Goal: Task Accomplishment & Management: Manage account settings

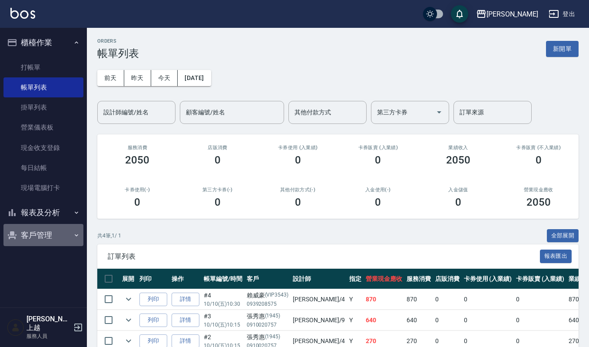
click at [37, 230] on button "客戶管理" at bounding box center [43, 235] width 80 height 23
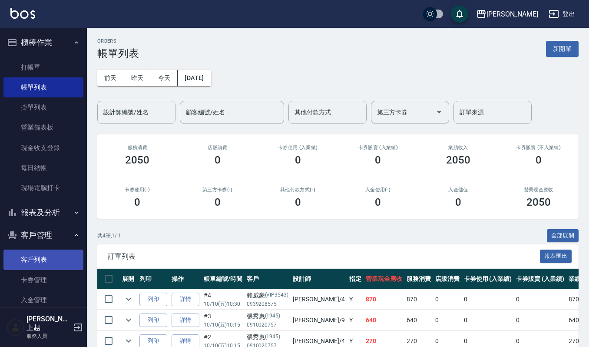
click at [27, 259] on link "客戶列表" at bounding box center [43, 259] width 80 height 20
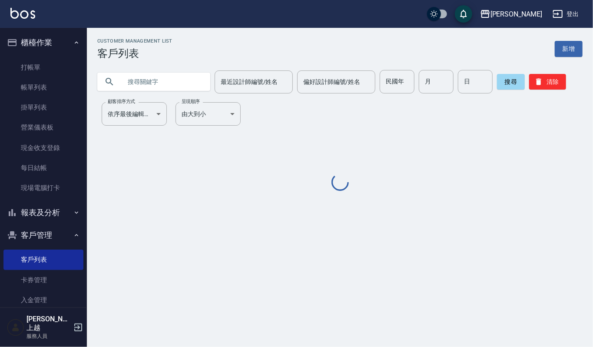
click at [128, 82] on input "text" at bounding box center [163, 81] width 82 height 23
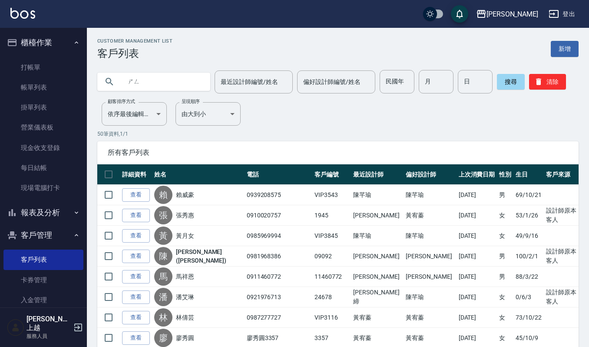
type input "生"
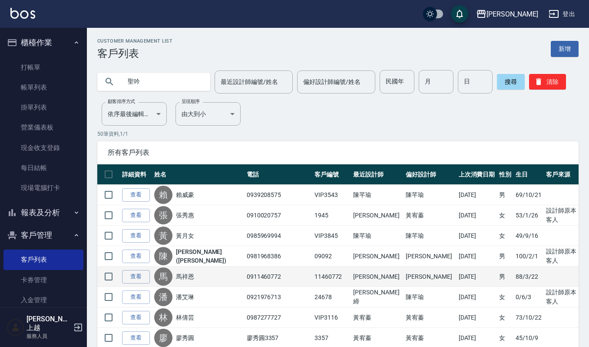
type input "聖吟"
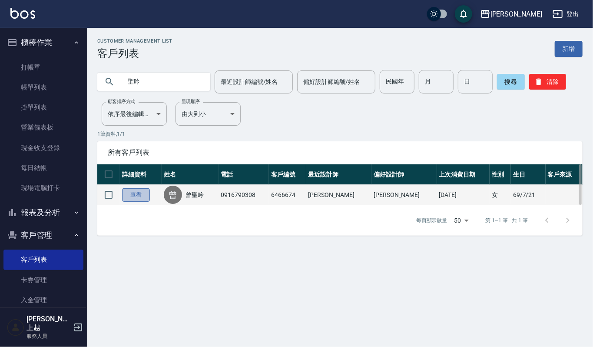
click at [139, 198] on link "查看" at bounding box center [136, 194] width 28 height 13
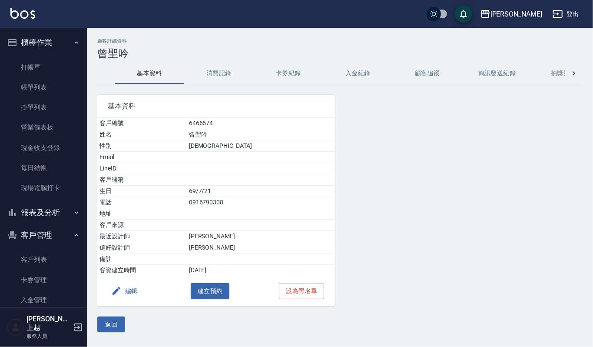
click at [211, 73] on button "消費記錄" at bounding box center [219, 73] width 70 height 21
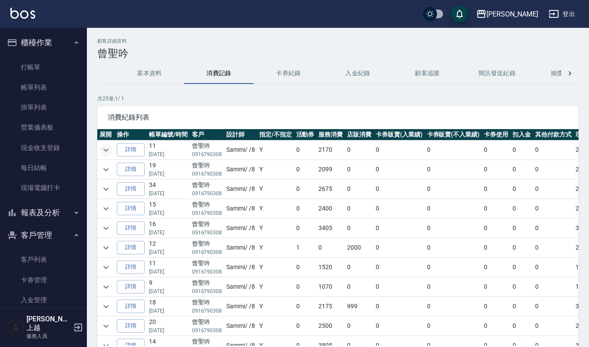
click at [108, 151] on icon "expand row" at bounding box center [106, 150] width 10 height 10
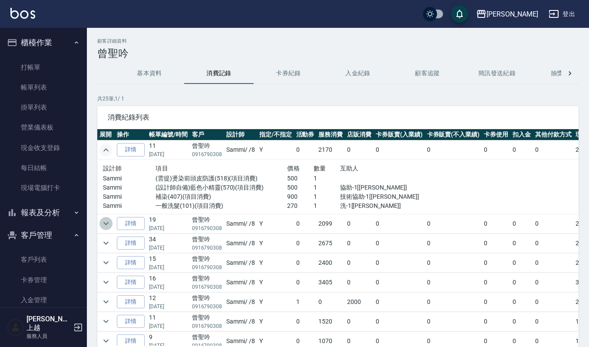
click at [103, 223] on icon "expand row" at bounding box center [106, 223] width 10 height 10
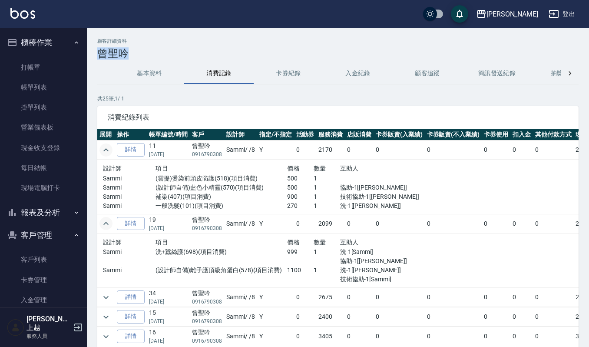
drag, startPoint x: 100, startPoint y: 50, endPoint x: 123, endPoint y: 54, distance: 23.9
click at [123, 54] on h3 "曾聖吟" at bounding box center [337, 53] width 481 height 12
copy h3 "曾聖吟"
click at [23, 62] on link "打帳單" at bounding box center [43, 67] width 80 height 20
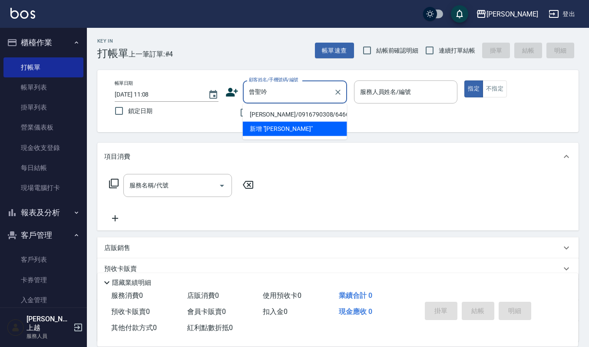
click at [270, 115] on li "[PERSON_NAME]/0916790308/6466674" at bounding box center [295, 114] width 104 height 14
type input "[PERSON_NAME]/0916790308/6466674"
type input "Sammi-8"
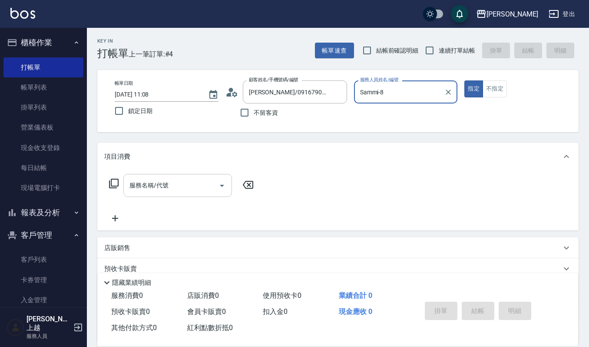
click at [224, 184] on icon "Open" at bounding box center [222, 185] width 10 height 10
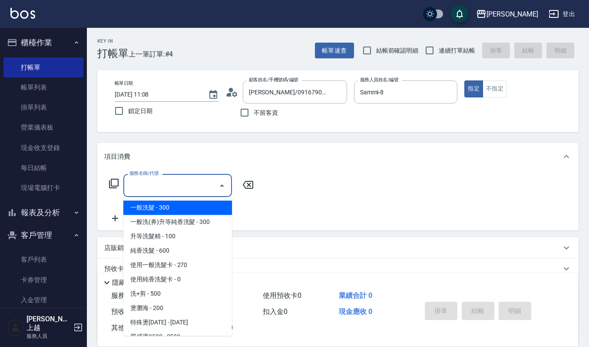
click at [164, 206] on span "一般洗髮 - 300" at bounding box center [177, 207] width 109 height 14
type input "一般洗髮(101)"
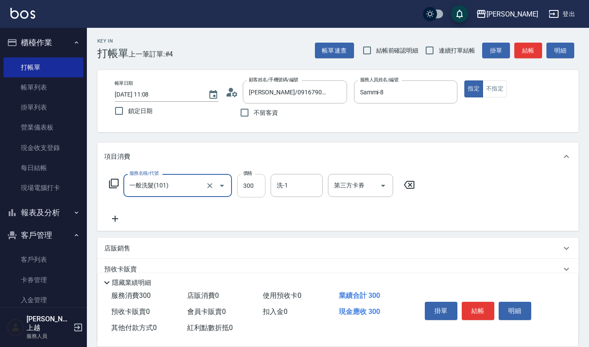
click at [256, 185] on input "300" at bounding box center [251, 185] width 28 height 23
type input "270"
click at [283, 183] on input "洗-1" at bounding box center [297, 185] width 44 height 15
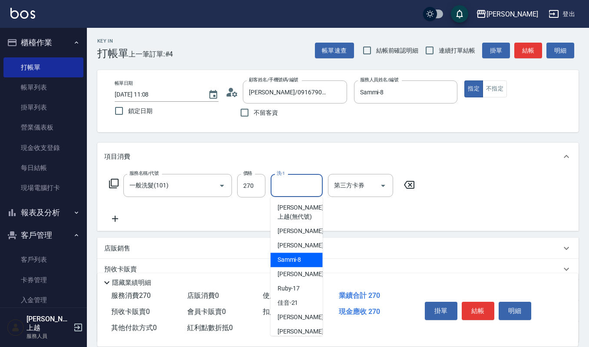
click at [296, 261] on span "Sammi -8" at bounding box center [290, 259] width 24 height 9
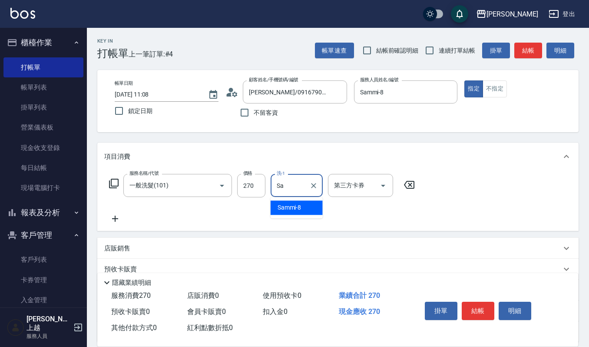
type input "S"
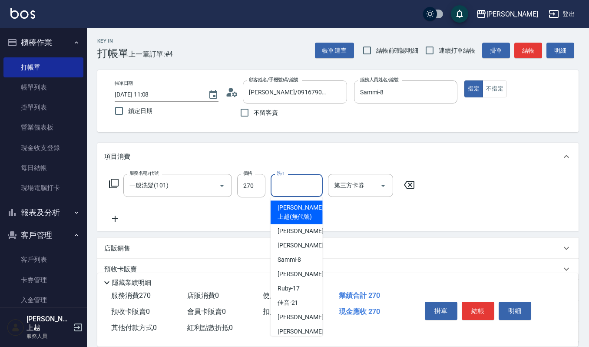
click at [113, 219] on icon at bounding box center [115, 219] width 6 height 6
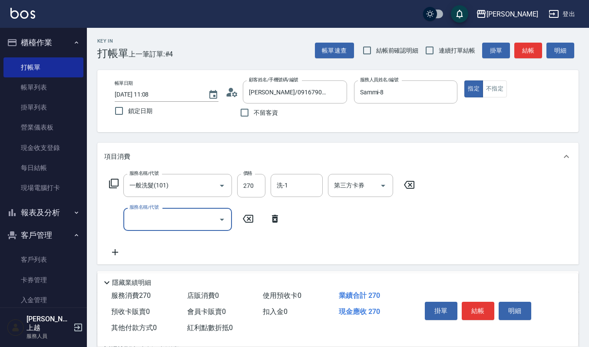
click at [224, 213] on button "Open" at bounding box center [222, 219] width 14 height 14
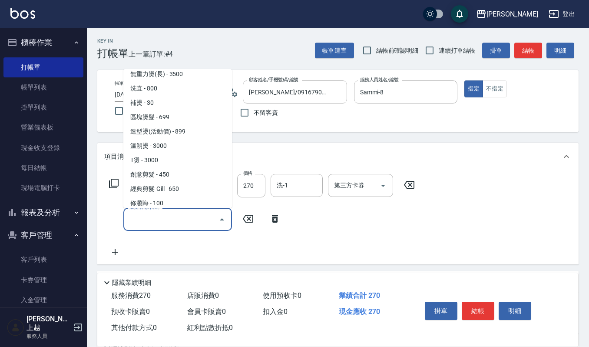
scroll to position [348, 0]
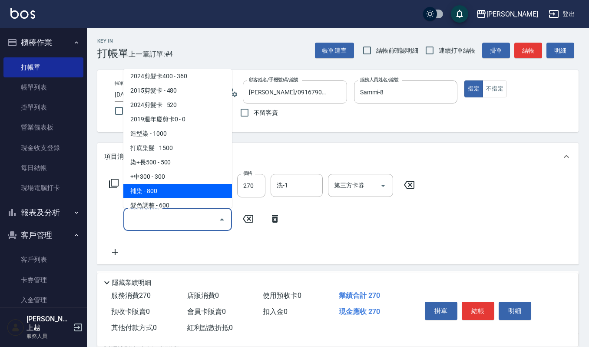
click at [182, 196] on span "補染 - 800" at bounding box center [177, 191] width 109 height 14
type input "補染(407)"
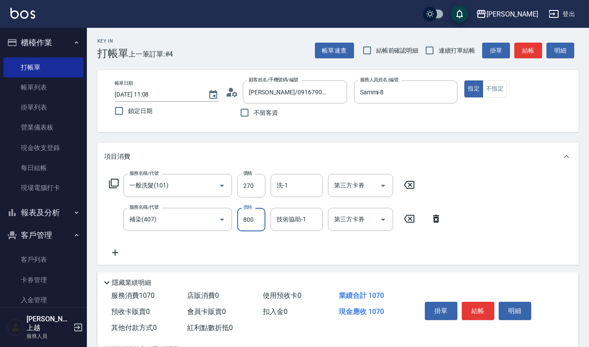
drag, startPoint x: 257, startPoint y: 220, endPoint x: 252, endPoint y: 223, distance: 5.7
click at [257, 220] on input "800" at bounding box center [251, 219] width 28 height 23
type input "900"
click at [114, 253] on icon at bounding box center [115, 252] width 22 height 10
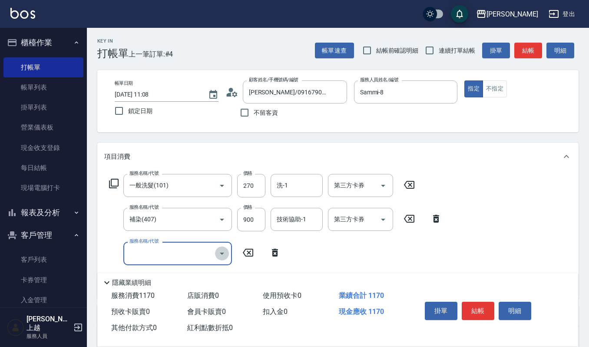
click at [221, 251] on icon "Open" at bounding box center [222, 253] width 10 height 10
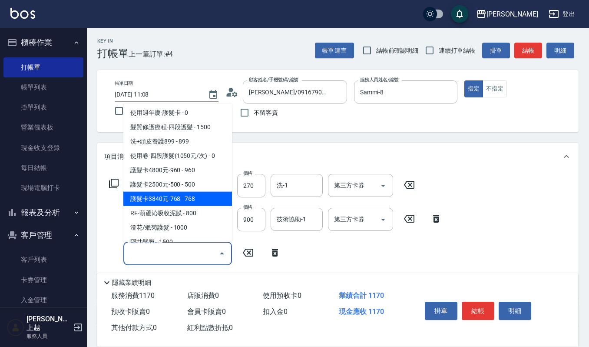
scroll to position [985, 0]
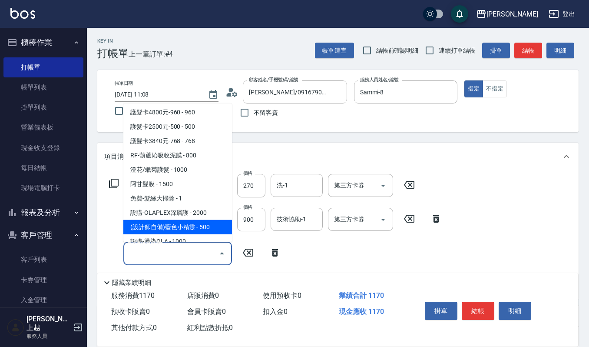
click at [199, 219] on span "(設計師自備)藍色小精靈 - 500" at bounding box center [177, 226] width 109 height 14
type input "(設計師自備)藍色小精靈(570)"
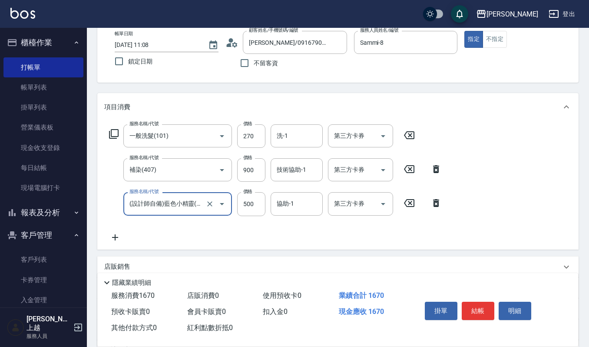
scroll to position [116, 0]
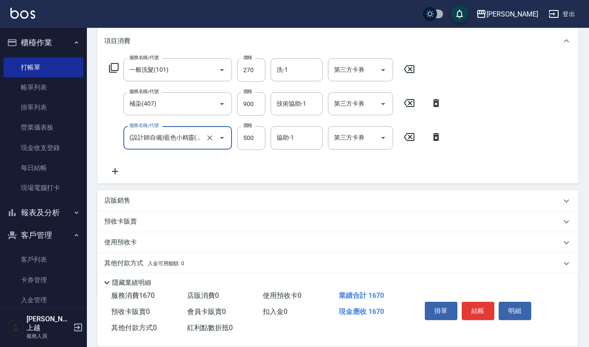
click at [103, 171] on div "服務名稱/代號 一般洗髮(101) 服務名稱/代號 價格 270 價格 洗-1 洗-1 第三方卡券 第三方卡券 服務名稱/代號 補染(407) 服務名稱/代號…" at bounding box center [337, 119] width 481 height 128
click at [112, 167] on icon at bounding box center [115, 171] width 22 height 10
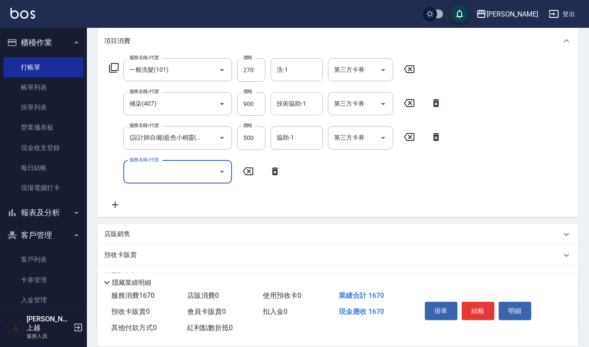
click at [282, 98] on div "技術協助-1 技術協助-1" at bounding box center [297, 103] width 52 height 23
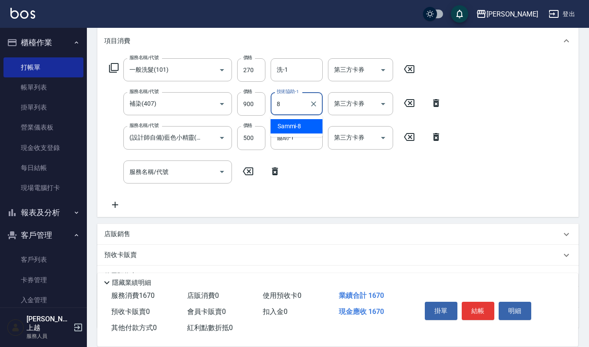
type input "Sammi-8"
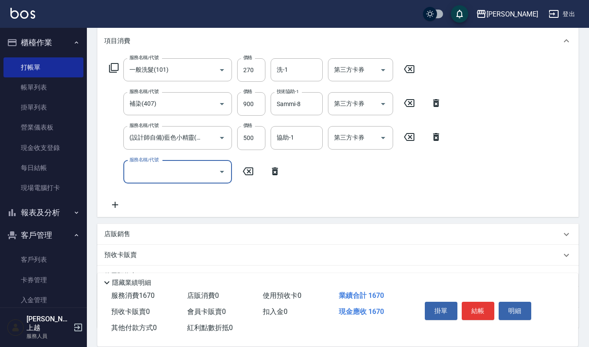
click at [188, 169] on input "服務名稱/代號" at bounding box center [171, 171] width 88 height 15
type input "(雲提)燙染前頭皮防護(518)"
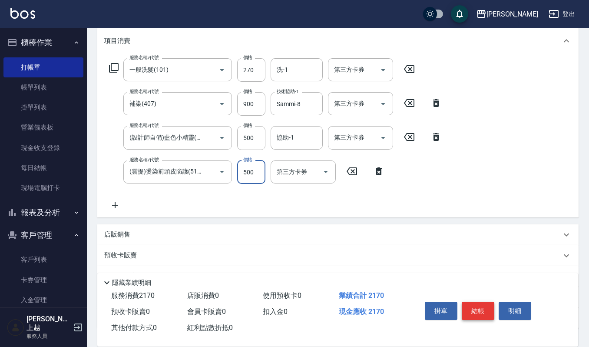
click at [484, 312] on button "結帳" at bounding box center [478, 311] width 33 height 18
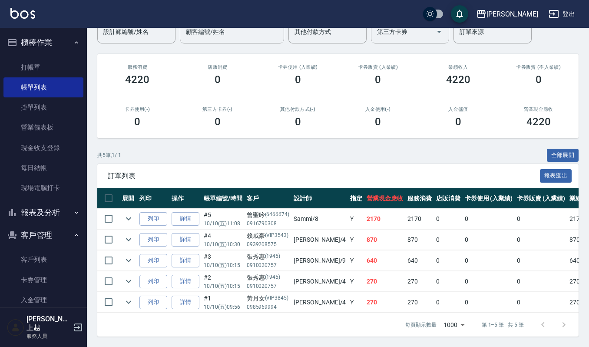
scroll to position [90, 0]
click at [186, 254] on link "詳情" at bounding box center [186, 260] width 28 height 13
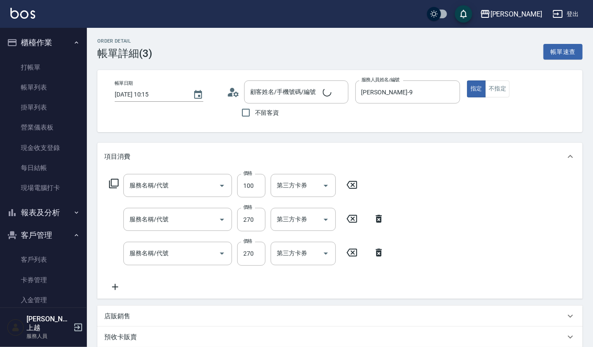
type input "[DATE] 10:15"
type input "[PERSON_NAME]-9"
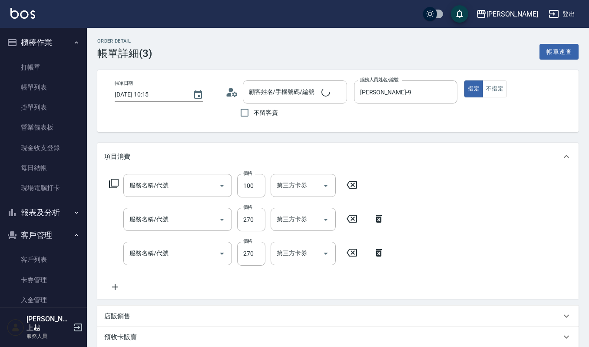
type input "修瀏海(303)"
type input "一般洗髮(101)"
type input "[PERSON_NAME]/0910020757/1945"
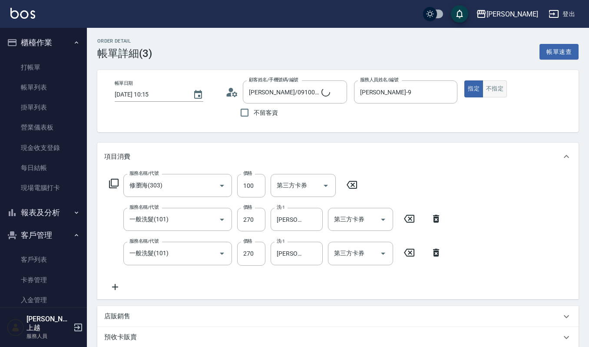
click at [491, 87] on button "不指定" at bounding box center [495, 88] width 24 height 17
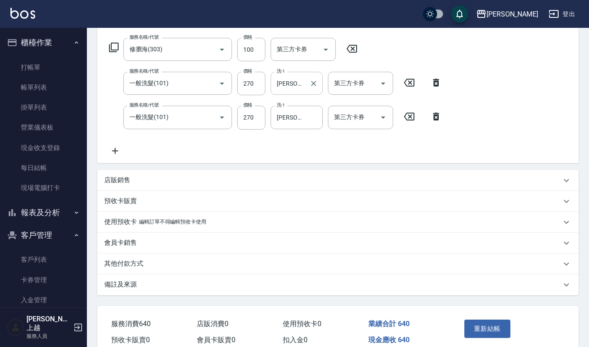
scroll to position [116, 0]
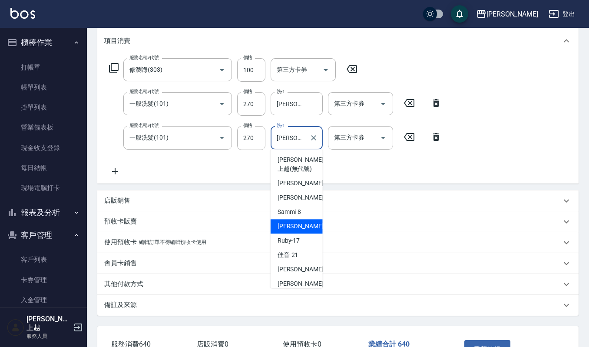
click at [302, 144] on input "[PERSON_NAME]-9" at bounding box center [290, 137] width 31 height 15
click at [295, 272] on span "[PERSON_NAME] -22" at bounding box center [305, 269] width 55 height 9
type input "宜芳-22"
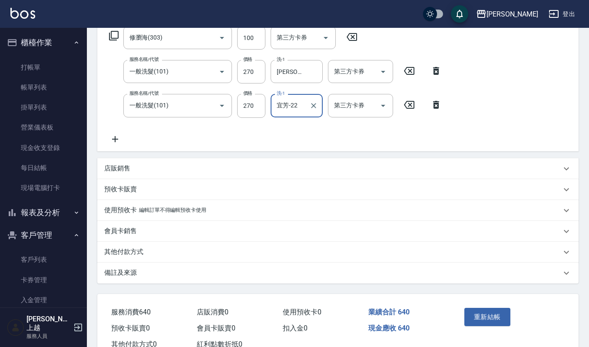
scroll to position [176, 0]
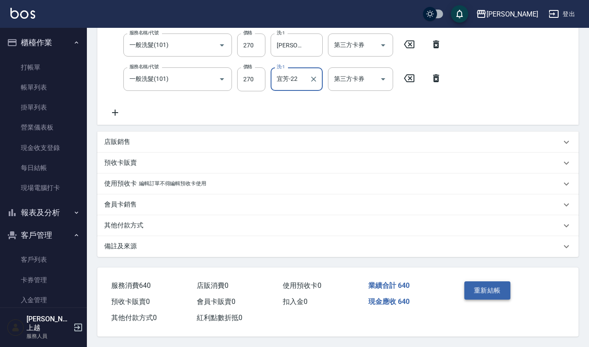
click at [488, 296] on button "重新結帳" at bounding box center [488, 290] width 46 height 18
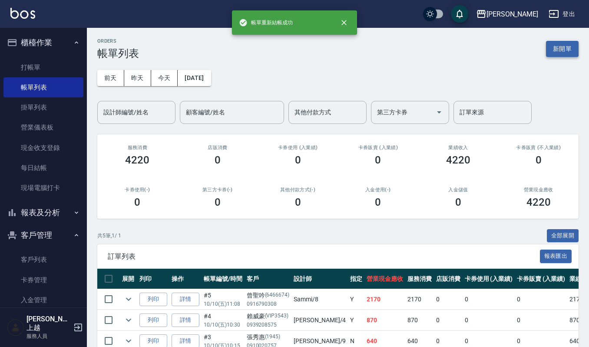
click at [567, 44] on button "新開單" at bounding box center [562, 49] width 33 height 16
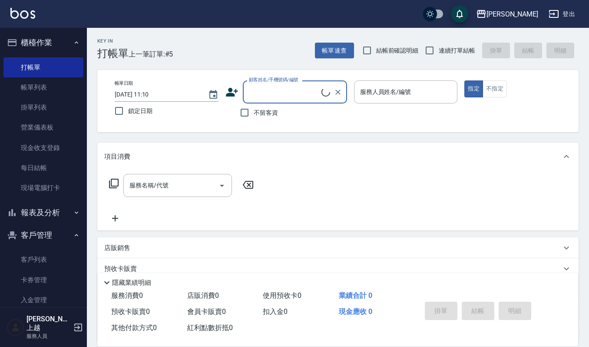
click at [294, 99] on input "顧客姓名/手機號碼/編號" at bounding box center [284, 91] width 75 height 15
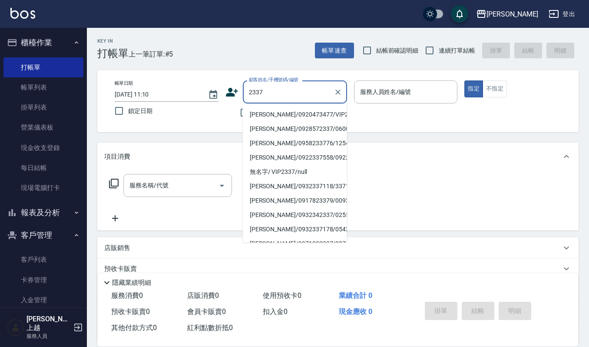
click at [302, 112] on li "[PERSON_NAME]/0920473477/VIP2337" at bounding box center [295, 114] width 104 height 14
type input "[PERSON_NAME]/0920473477/VIP2337"
type input "[PERSON_NAME]-4"
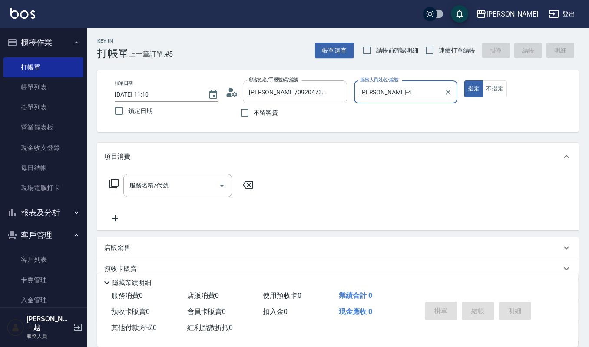
click at [173, 206] on div "服務名稱/代號 服務名稱/代號" at bounding box center [181, 199] width 155 height 50
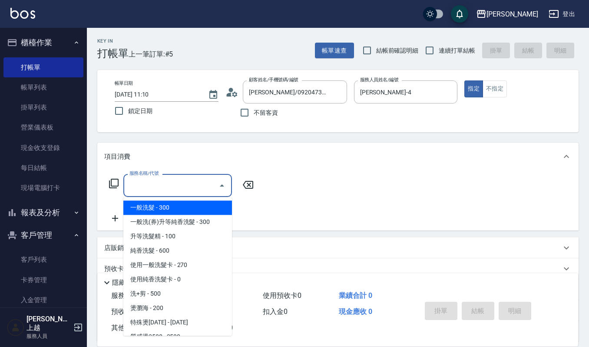
click at [174, 181] on input "服務名稱/代號" at bounding box center [171, 185] width 88 height 15
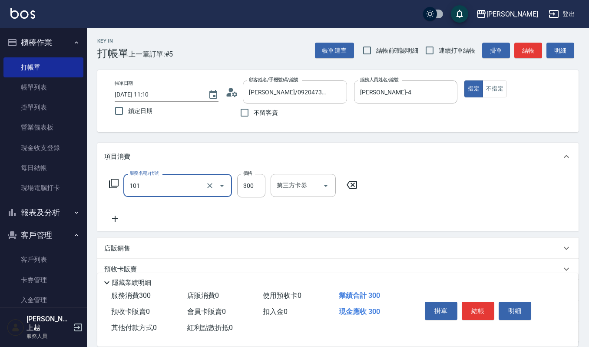
type input "一般洗髮(101)"
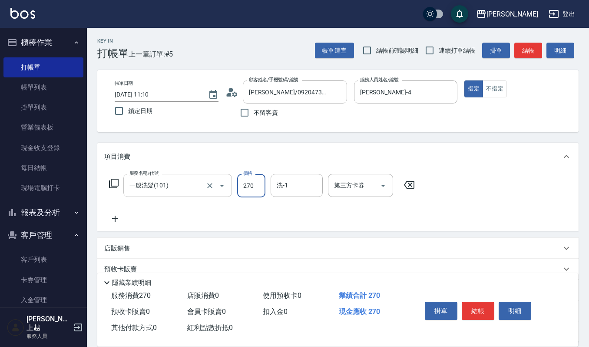
type input "270"
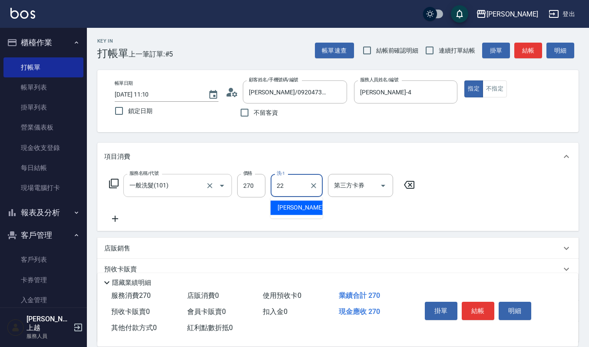
type input "宜芳-22"
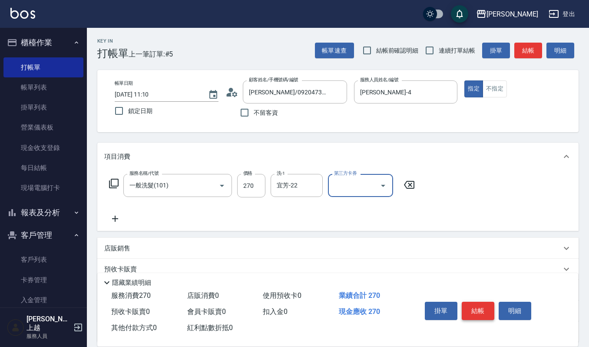
click at [473, 308] on button "結帳" at bounding box center [478, 311] width 33 height 18
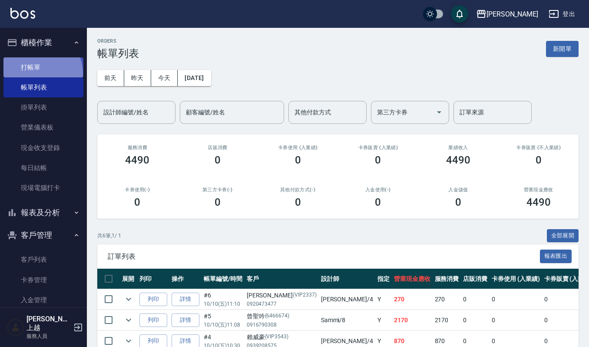
click at [36, 73] on link "打帳單" at bounding box center [43, 67] width 80 height 20
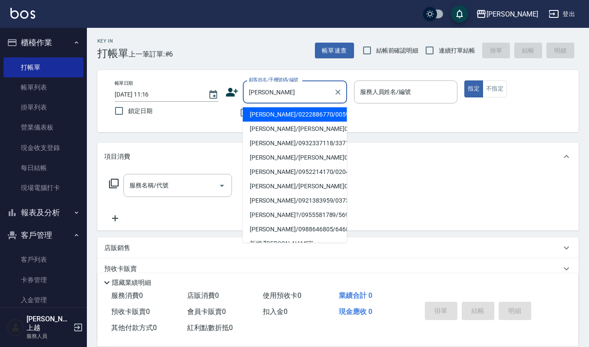
click at [260, 115] on li "[PERSON_NAME]/0222886770/00597" at bounding box center [295, 114] width 104 height 14
type input "[PERSON_NAME]/0222886770/00597"
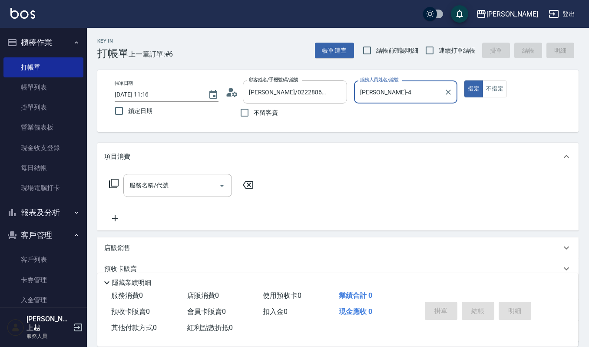
type input "[PERSON_NAME]-4"
click at [207, 191] on input "服務名稱/代號" at bounding box center [171, 185] width 88 height 15
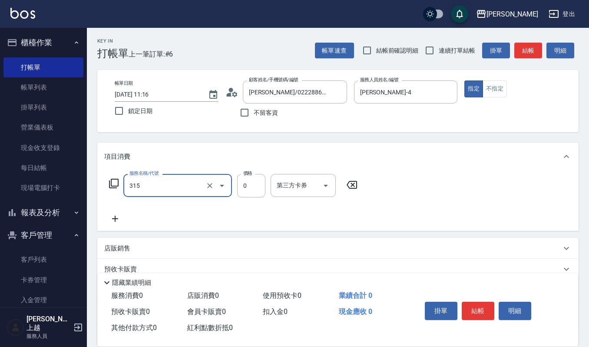
type input "2019週年慶剪卡0(315)"
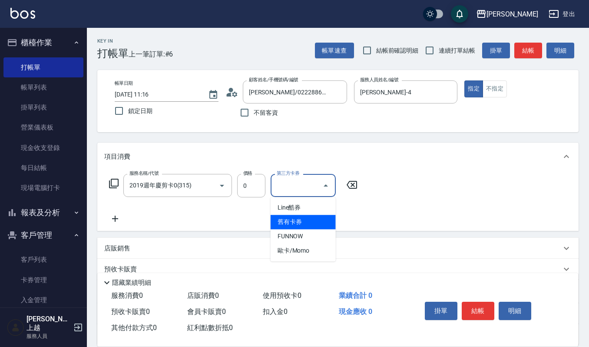
type input "舊有卡券"
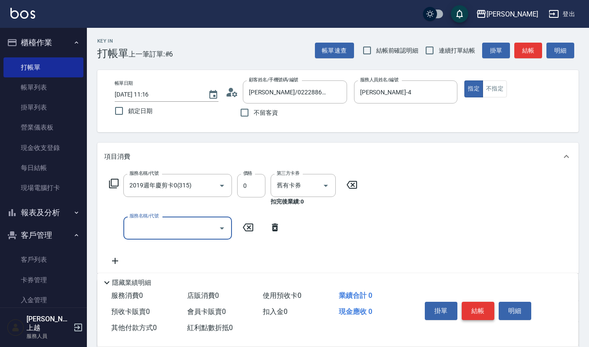
drag, startPoint x: 473, startPoint y: 292, endPoint x: 472, endPoint y: 302, distance: 9.6
click at [473, 294] on div "掛單 結帳 明細" at bounding box center [489, 312] width 157 height 48
click at [472, 302] on button "結帳" at bounding box center [478, 311] width 33 height 18
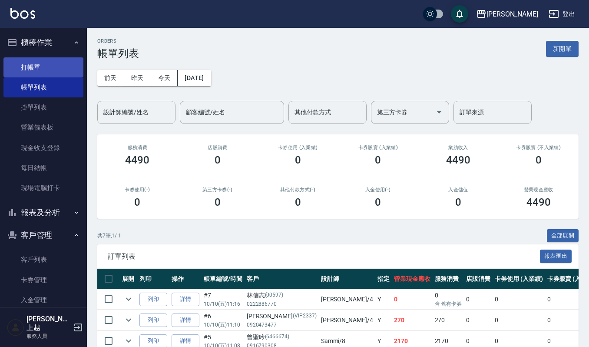
click at [39, 69] on link "打帳單" at bounding box center [43, 67] width 80 height 20
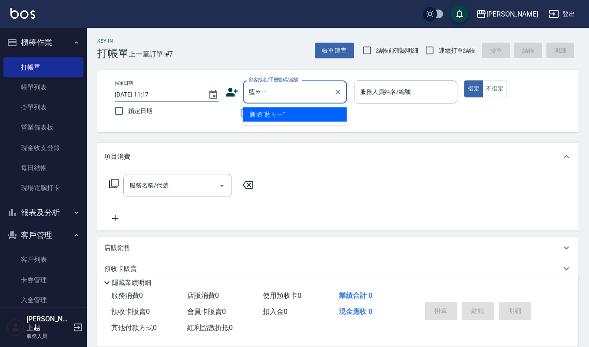
type input "[PERSON_NAME]"
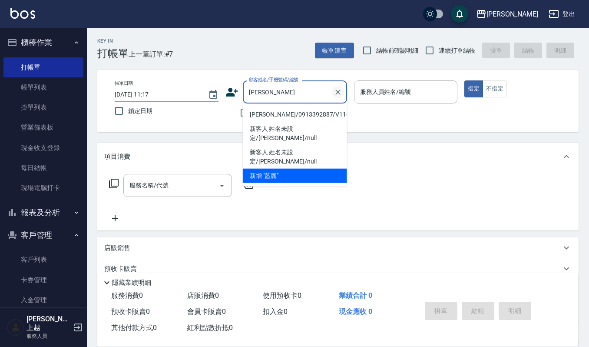
click at [340, 90] on icon "Clear" at bounding box center [338, 92] width 9 height 9
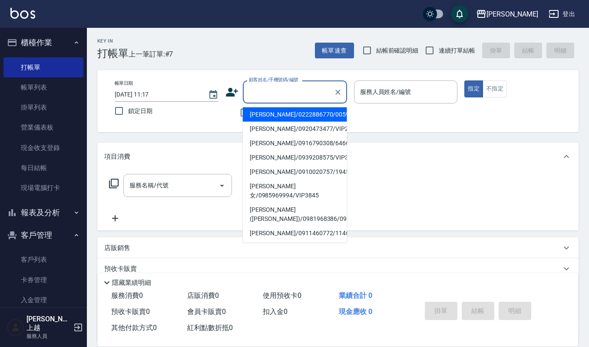
click at [282, 83] on div "顧客姓名/手機號碼/編號" at bounding box center [295, 91] width 104 height 23
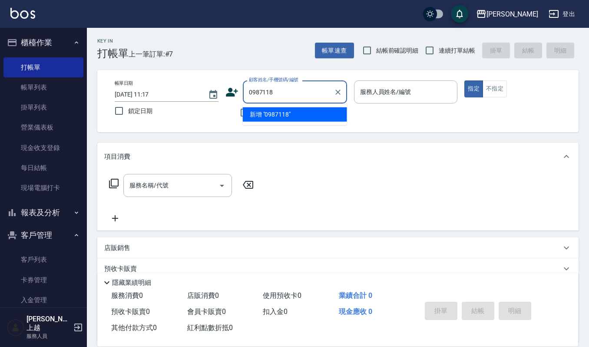
type input "0987118"
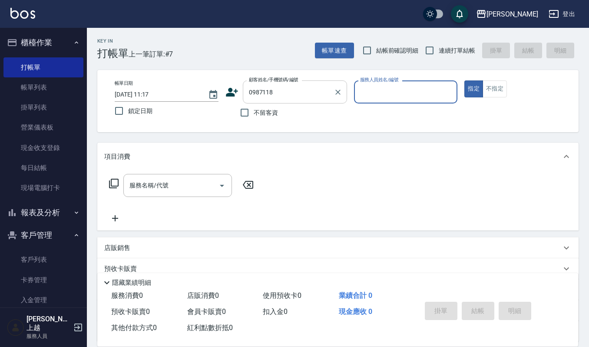
click at [281, 93] on input "0987118" at bounding box center [288, 91] width 83 height 15
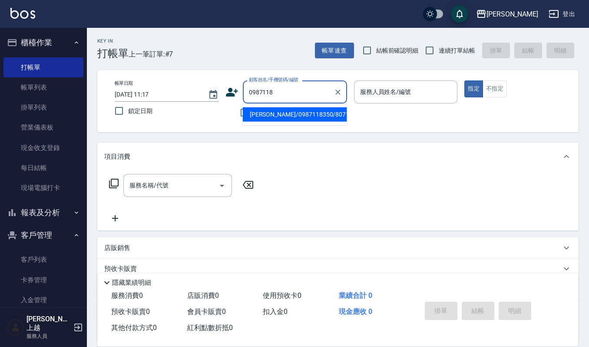
drag, startPoint x: 288, startPoint y: 86, endPoint x: 176, endPoint y: 85, distance: 112.1
click at [176, 85] on div "帳單日期 [DATE] 11:17 鎖定日期 顧客姓名/手機號碼/編號 0987118 顧客姓名/手機號碼/編號 不留客資 服務人員姓名/編號 服務人員姓名/…" at bounding box center [338, 100] width 461 height 41
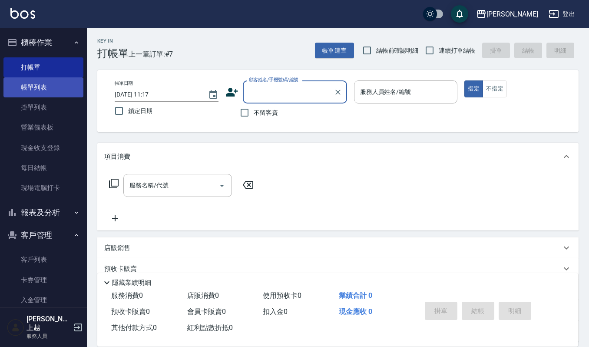
click at [25, 89] on link "帳單列表" at bounding box center [43, 87] width 80 height 20
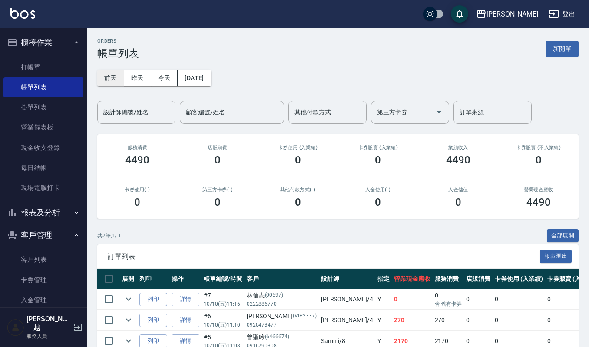
click at [122, 80] on button "前天" at bounding box center [110, 78] width 27 height 16
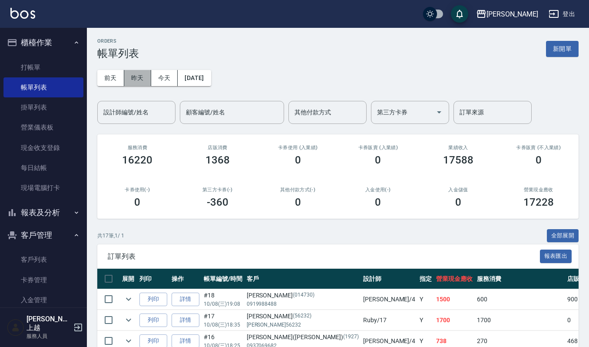
click at [136, 79] on button "昨天" at bounding box center [137, 78] width 27 height 16
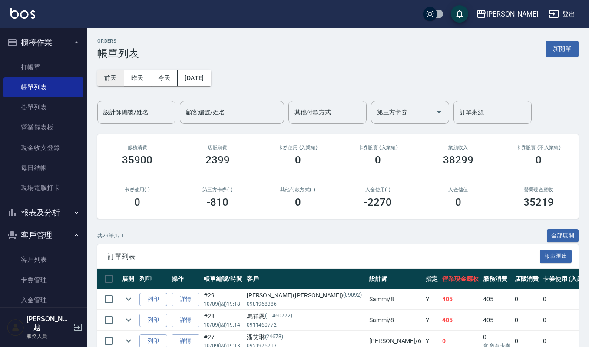
click at [120, 73] on button "前天" at bounding box center [110, 78] width 27 height 16
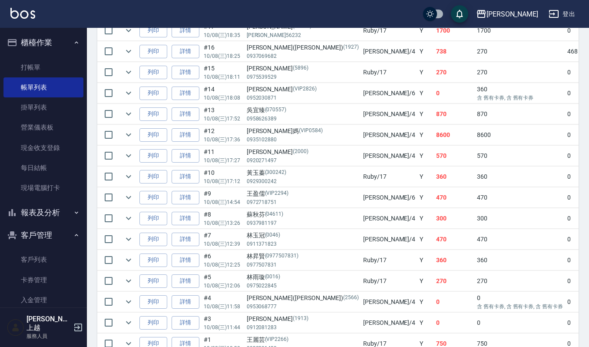
scroll to position [344, 0]
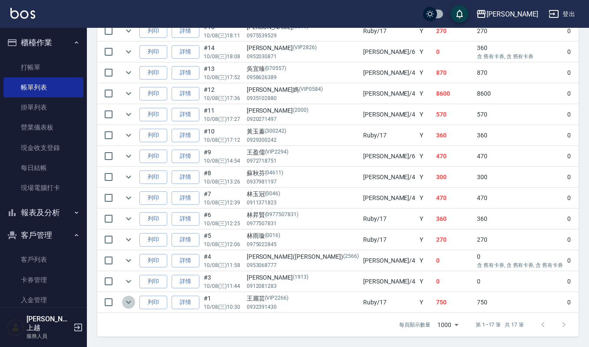
click at [125, 297] on icon "expand row" at bounding box center [128, 302] width 10 height 10
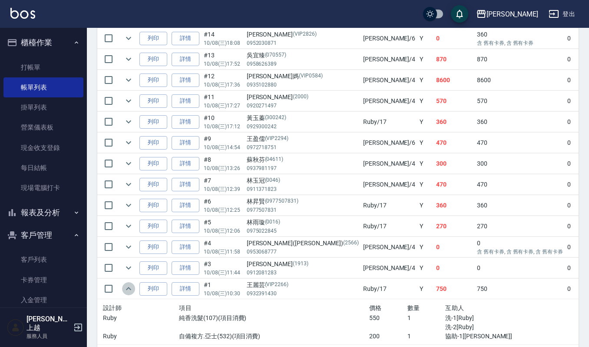
click at [125, 292] on icon "expand row" at bounding box center [128, 288] width 10 height 10
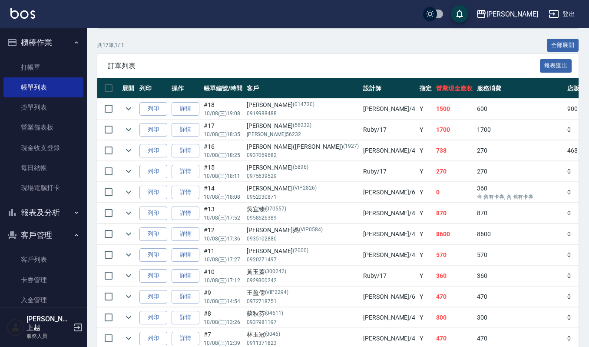
scroll to position [170, 0]
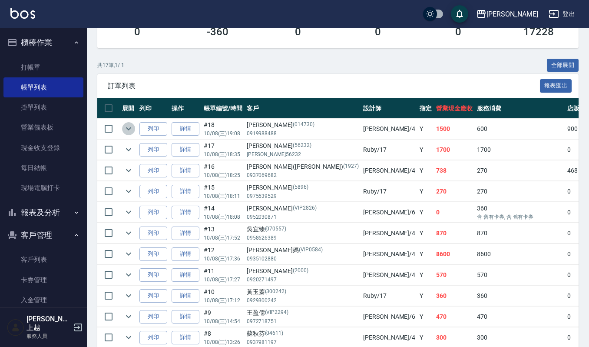
click at [127, 123] on button "expand row" at bounding box center [128, 128] width 13 height 13
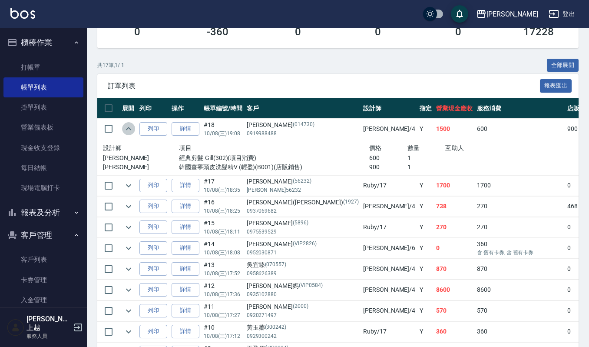
click at [127, 123] on button "expand row" at bounding box center [128, 128] width 13 height 13
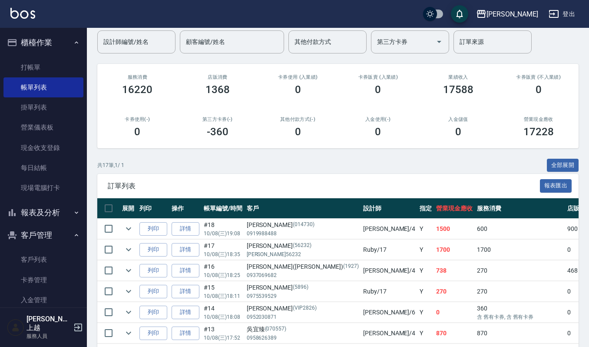
scroll to position [0, 0]
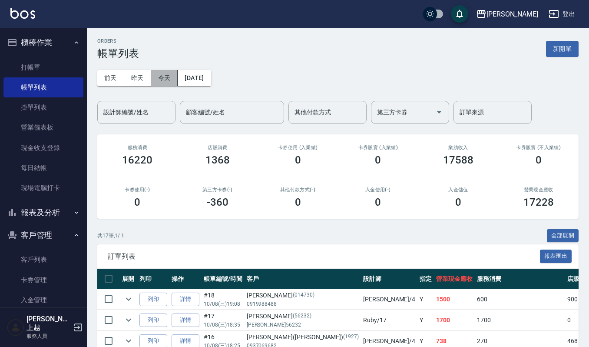
click at [164, 77] on button "今天" at bounding box center [164, 78] width 27 height 16
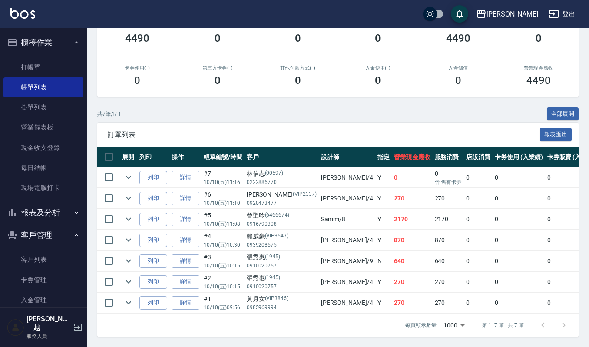
scroll to position [133, 0]
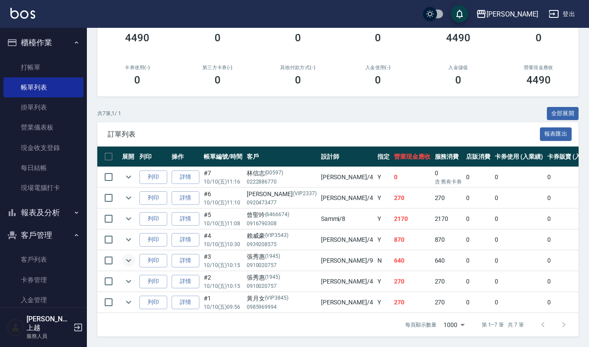
click at [129, 255] on icon "expand row" at bounding box center [128, 260] width 10 height 10
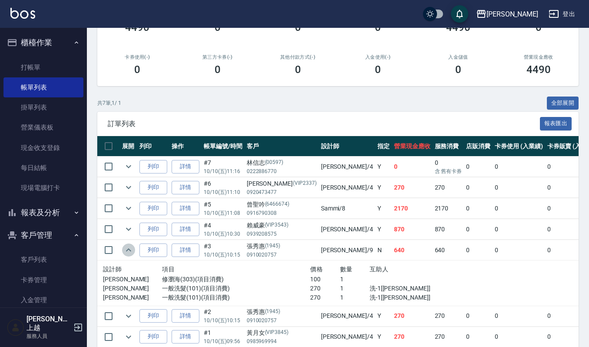
click at [129, 249] on icon "expand row" at bounding box center [128, 250] width 10 height 10
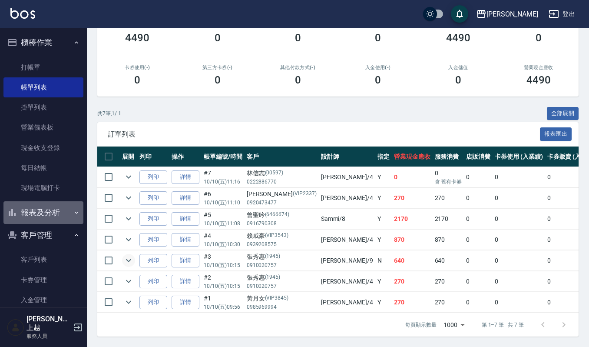
click at [61, 214] on button "報表及分析" at bounding box center [43, 212] width 80 height 23
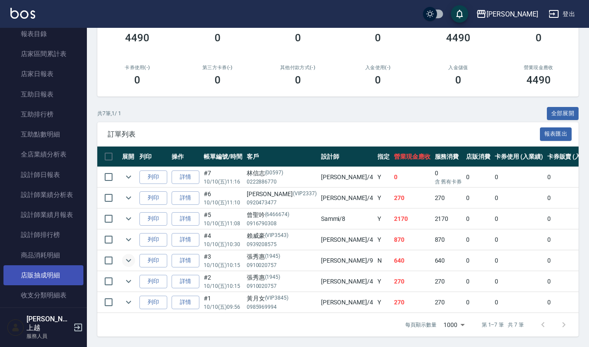
scroll to position [232, 0]
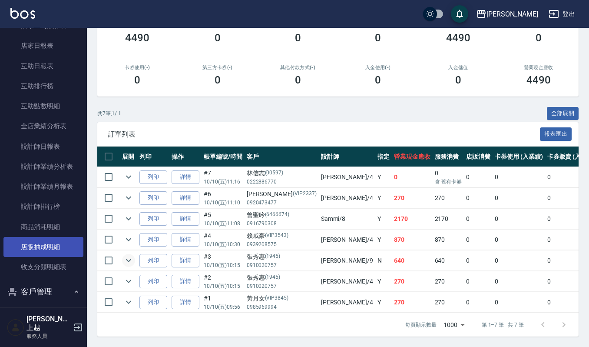
click at [51, 241] on link "店販抽成明細" at bounding box center [43, 247] width 80 height 20
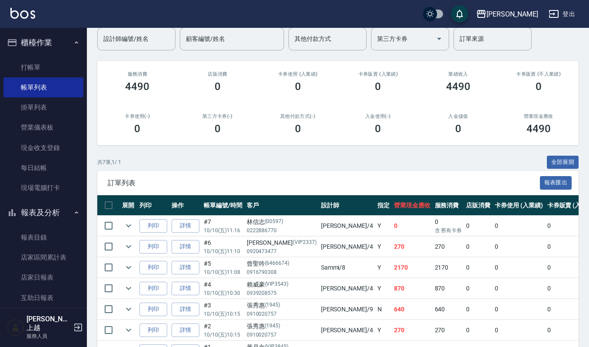
scroll to position [133, 0]
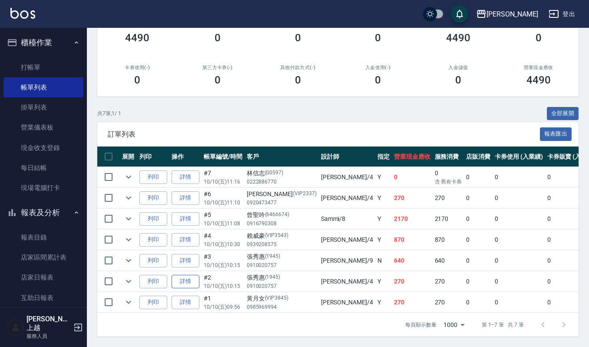
click at [176, 275] on link "詳情" at bounding box center [186, 281] width 28 height 13
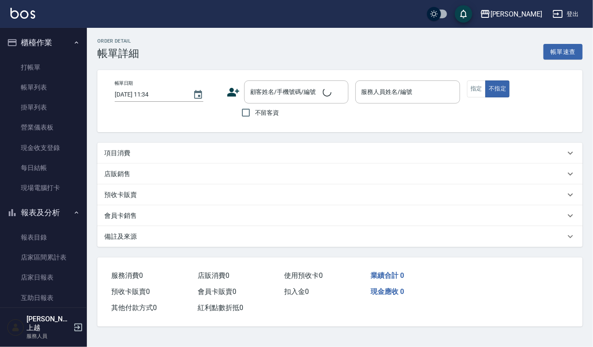
type input "[DATE] 10:15"
type input "[PERSON_NAME]-4"
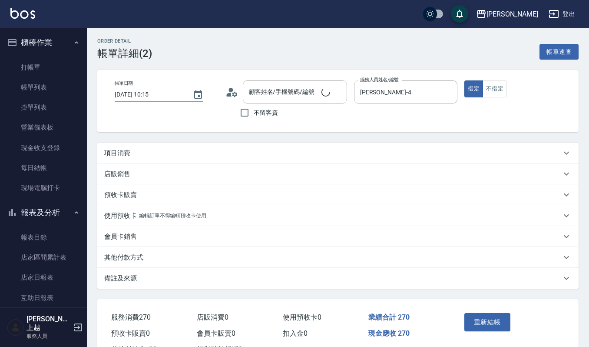
type input "[PERSON_NAME]/0910020757/1945"
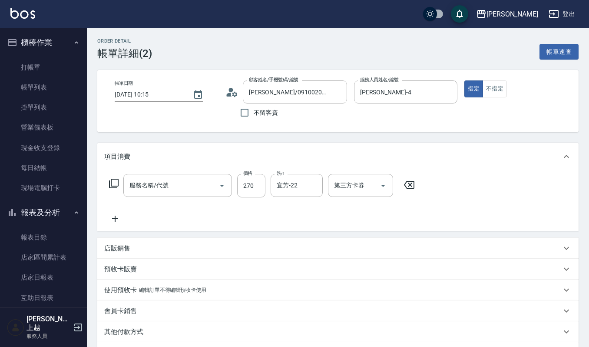
type input "一般洗髮(101)"
click at [145, 242] on div "店販銷售" at bounding box center [337, 248] width 481 height 21
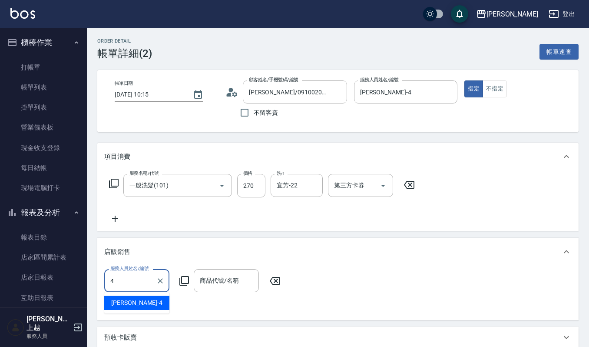
type input "[PERSON_NAME]-4"
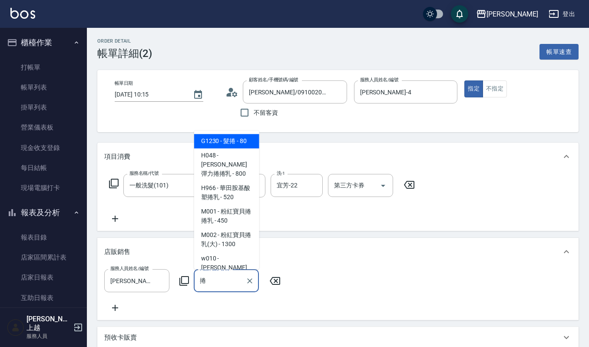
type input "髮捲"
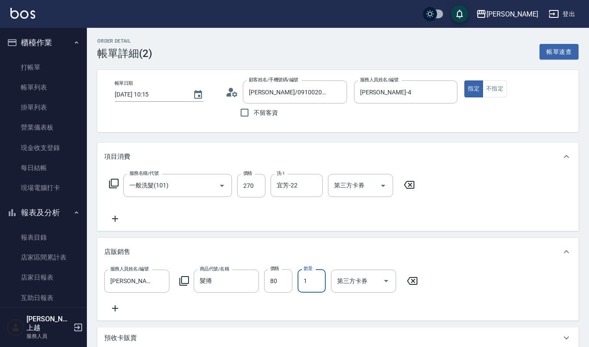
scroll to position [174, 0]
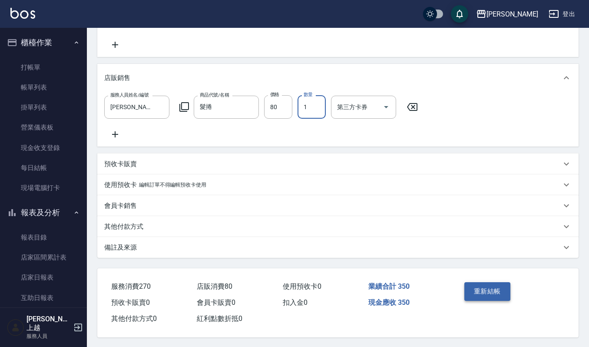
click at [478, 292] on button "重新結帳" at bounding box center [488, 291] width 46 height 18
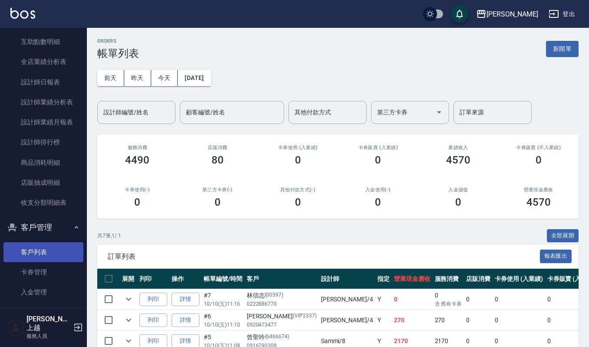
scroll to position [296, 0]
click at [43, 251] on link "客戶列表" at bounding box center [43, 252] width 80 height 20
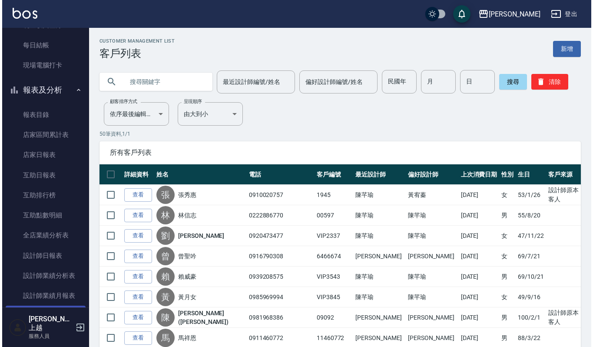
scroll to position [296, 0]
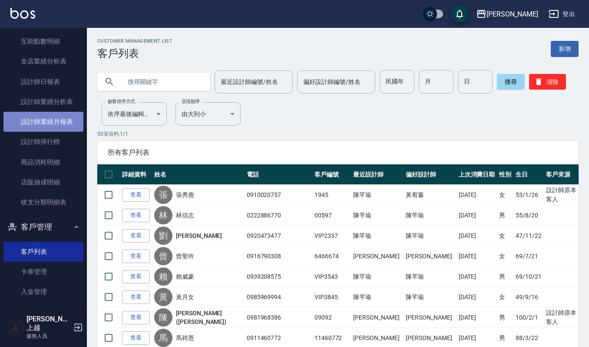
click at [43, 117] on link "設計師業績月報表" at bounding box center [43, 122] width 80 height 20
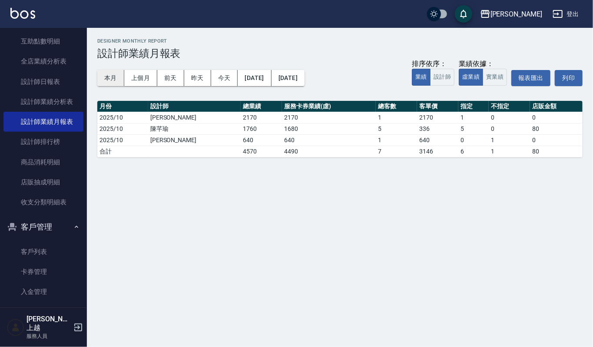
click at [113, 76] on button "本月" at bounding box center [110, 78] width 27 height 16
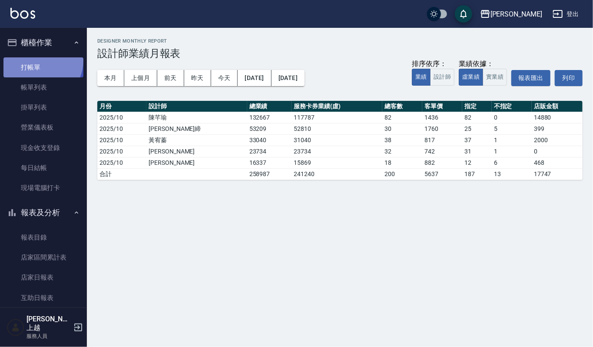
click at [39, 60] on link "打帳單" at bounding box center [43, 67] width 80 height 20
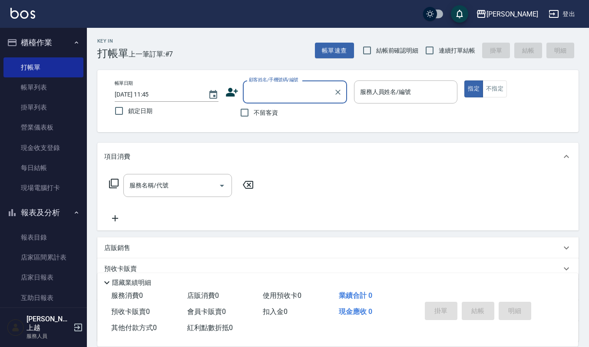
drag, startPoint x: 47, startPoint y: 90, endPoint x: 163, endPoint y: 193, distance: 155.8
click at [47, 90] on link "帳單列表" at bounding box center [43, 87] width 80 height 20
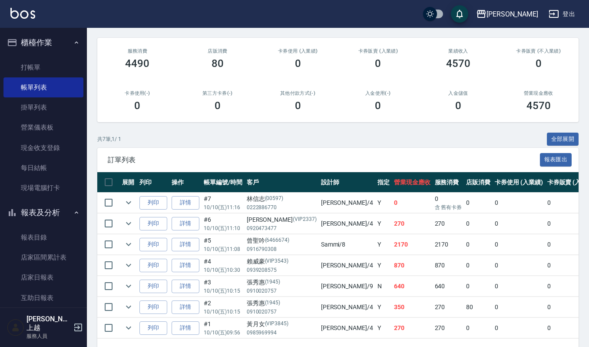
scroll to position [116, 0]
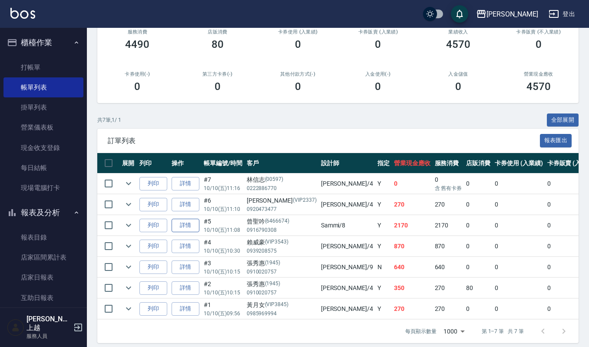
click at [183, 223] on link "詳情" at bounding box center [186, 225] width 28 height 13
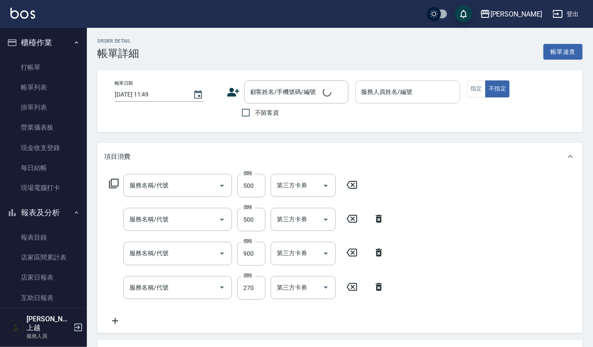
type input "[DATE] 11:08"
type input "Sammi-8"
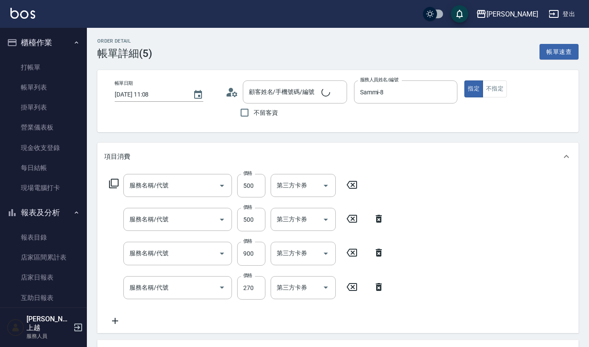
type input "[PERSON_NAME]/0916790308/6466674"
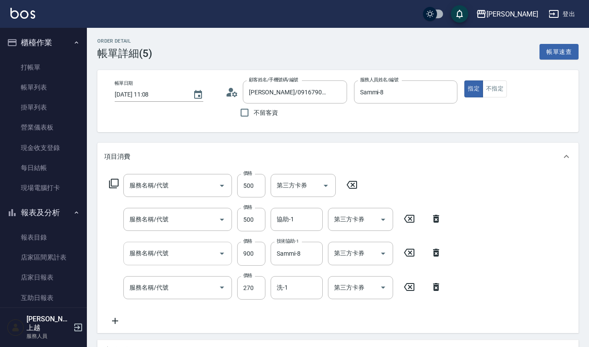
type input "(雲提)燙染前頭皮防護(518)"
type input "(設計師自備)藍色小精靈(570)"
type input "補染(407)"
type input "一般洗髮(101)"
click at [291, 221] on input "協助-1" at bounding box center [297, 219] width 44 height 15
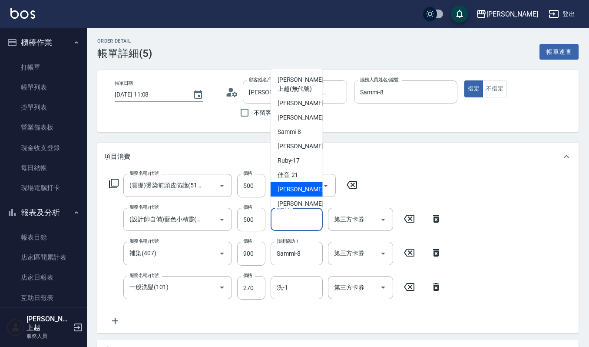
click at [295, 185] on span "[PERSON_NAME] -22" at bounding box center [305, 189] width 55 height 9
type input "宜芳-22"
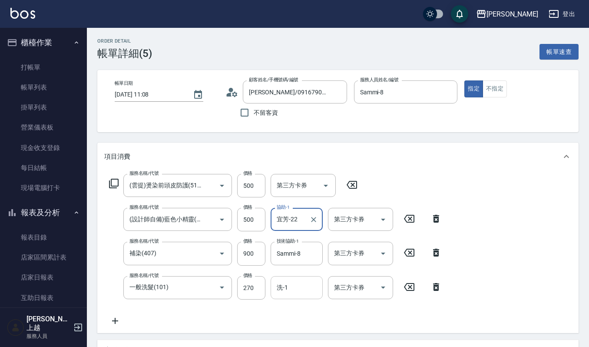
click at [301, 287] on input "洗-1" at bounding box center [297, 287] width 44 height 15
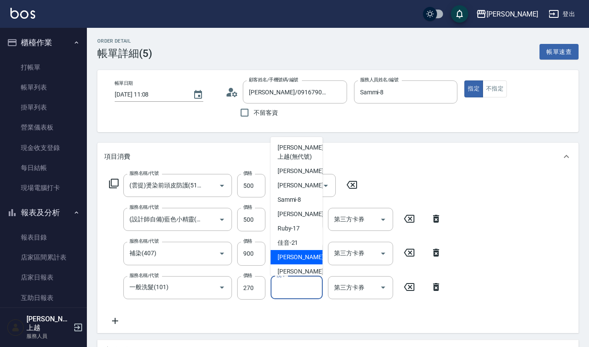
click at [299, 258] on div "[PERSON_NAME] -22" at bounding box center [297, 257] width 52 height 14
type input "宜芳-22"
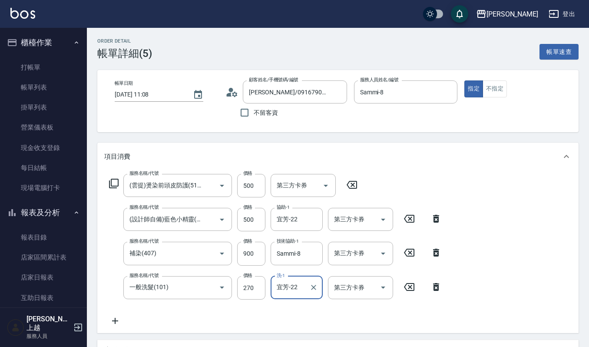
scroll to position [209, 0]
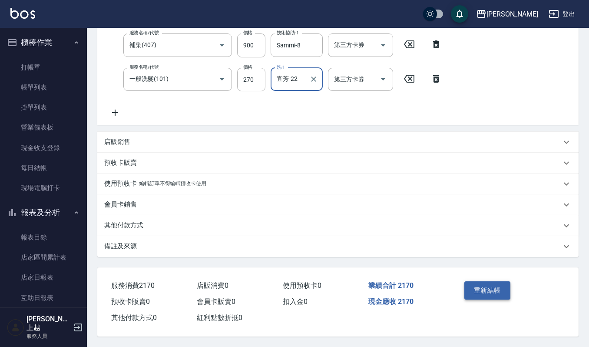
click at [487, 286] on button "重新結帳" at bounding box center [488, 290] width 46 height 18
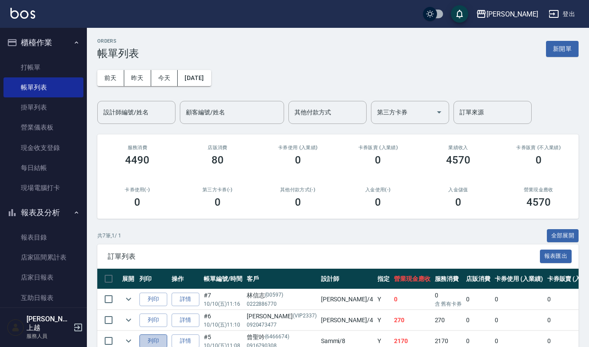
click at [153, 340] on button "列印" at bounding box center [153, 340] width 28 height 13
click at [35, 66] on link "打帳單" at bounding box center [43, 67] width 80 height 20
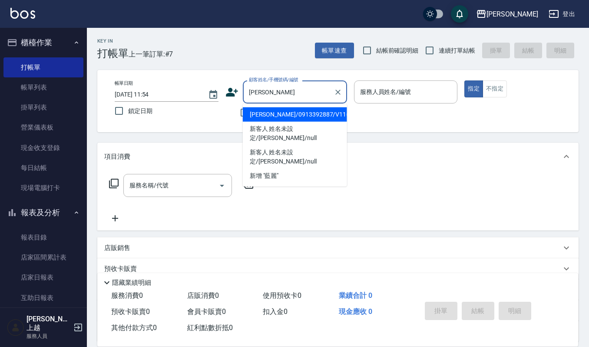
click at [268, 115] on li "[PERSON_NAME]/0913392887/V1164" at bounding box center [295, 114] width 104 height 14
type input "[PERSON_NAME]/0913392887/V1164"
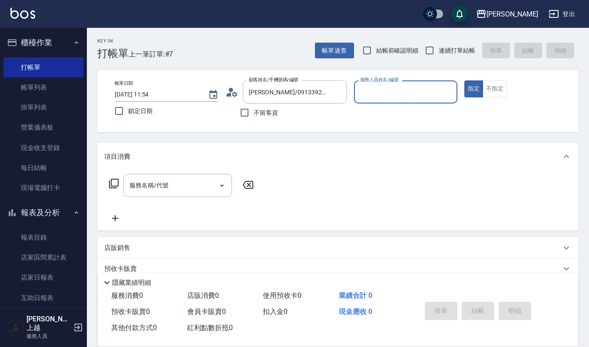
type input "[PERSON_NAME]-4"
click at [155, 189] on input "服務名稱/代號" at bounding box center [171, 185] width 88 height 15
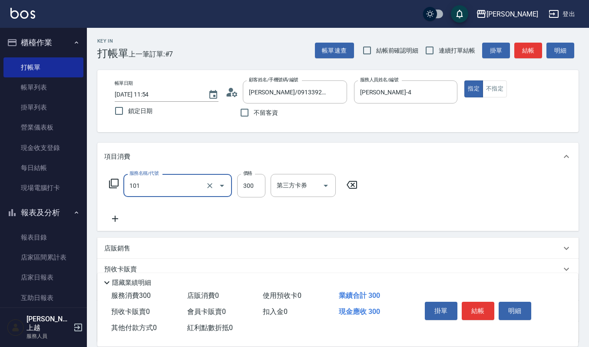
type input "一般洗髮(101)"
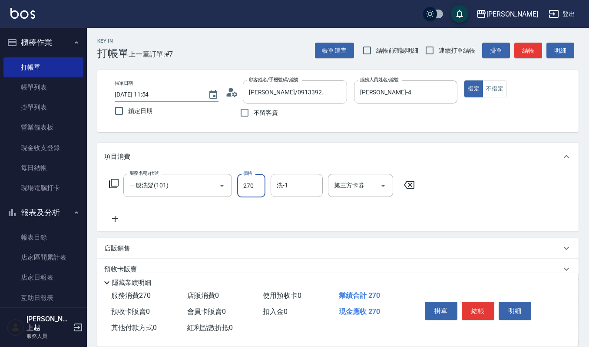
type input "270"
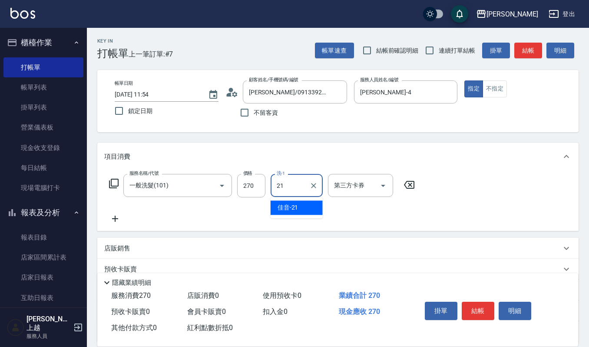
type input "佳音-21"
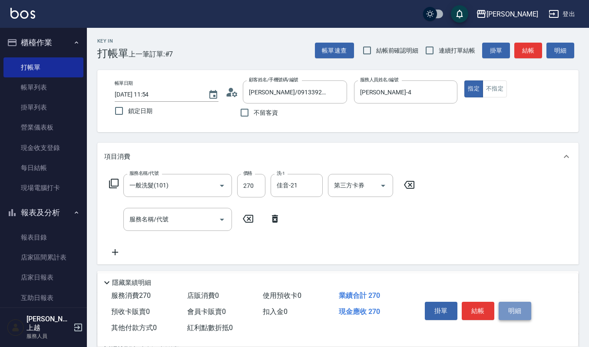
click at [520, 306] on button "明細" at bounding box center [515, 311] width 33 height 18
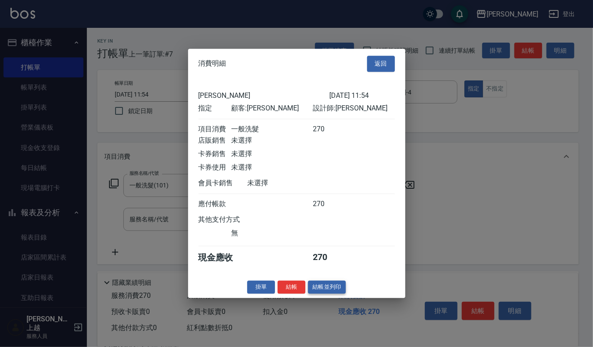
click at [319, 291] on button "結帳並列印" at bounding box center [327, 286] width 38 height 13
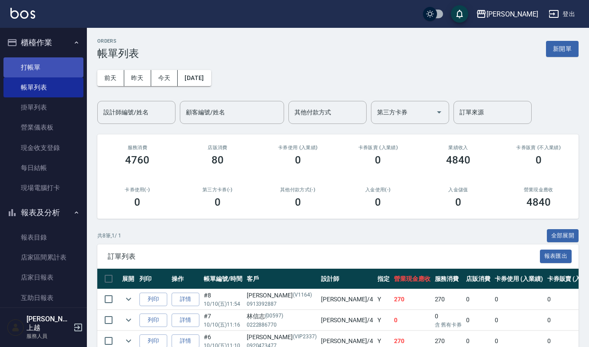
click at [42, 63] on link "打帳單" at bounding box center [43, 67] width 80 height 20
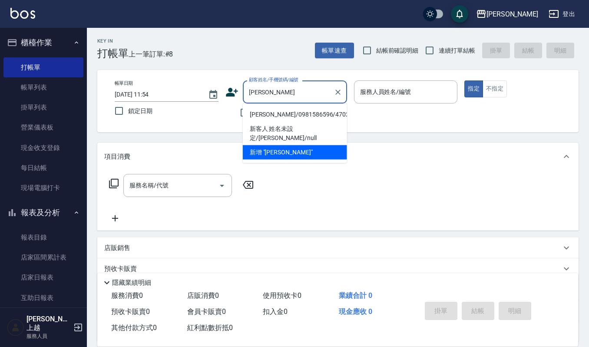
click at [300, 113] on li "[PERSON_NAME]/0981586596/470208" at bounding box center [295, 114] width 104 height 14
type input "[PERSON_NAME]/0981586596/470208"
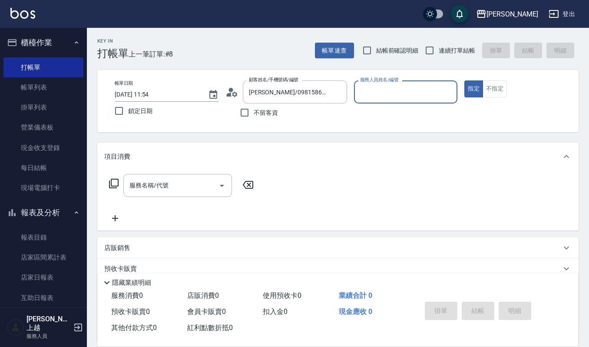
type input "[PERSON_NAME]-4"
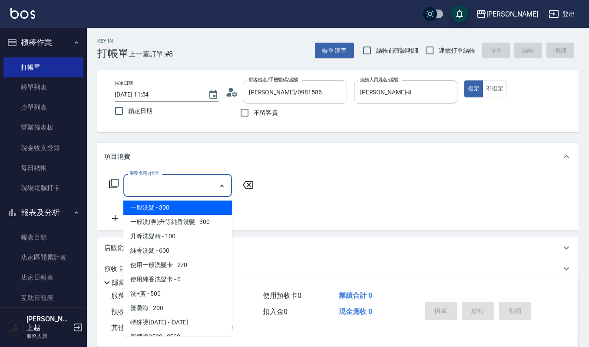
drag, startPoint x: 174, startPoint y: 187, endPoint x: 269, endPoint y: 205, distance: 97.3
click at [214, 193] on div "服務名稱/代號" at bounding box center [177, 185] width 109 height 23
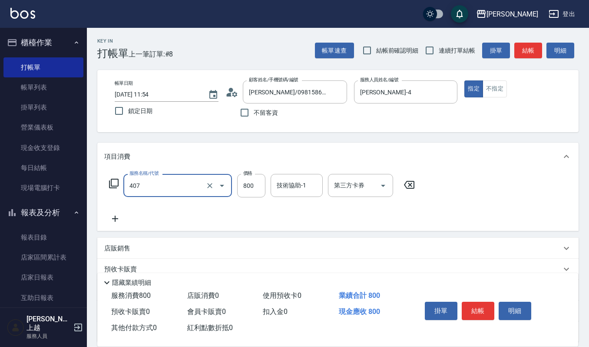
type input "補染(407)"
type input "700"
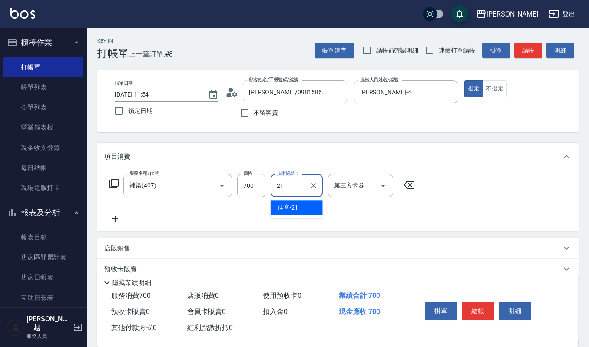
type input "佳音-21"
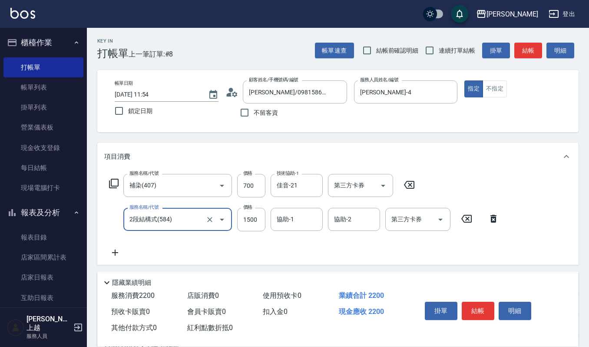
type input "2段結構式(584)"
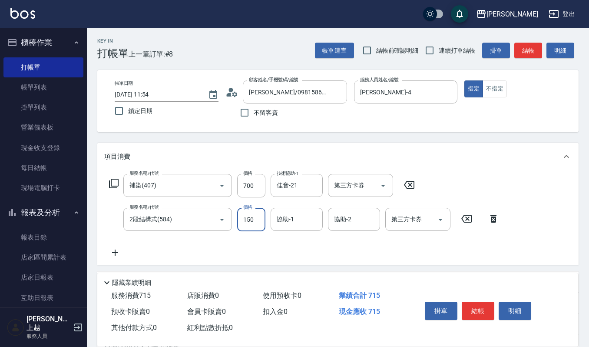
type input "1500"
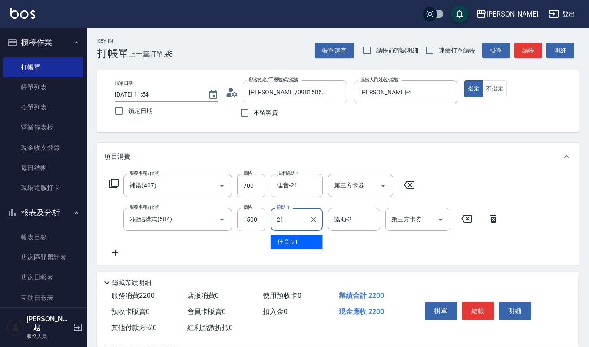
type input "佳音-21"
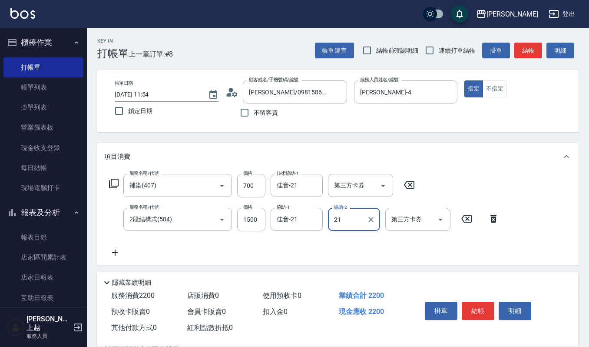
type input "佳音-21"
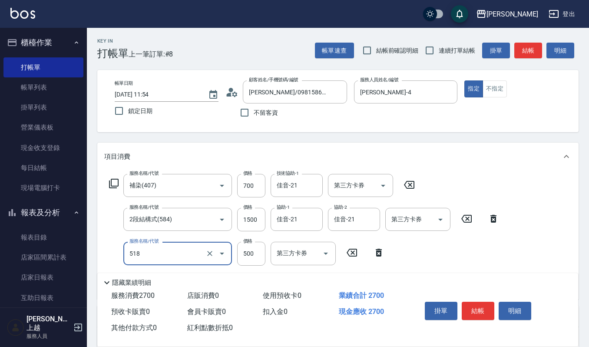
type input "(雲提)燙染前頭皮防護(518)"
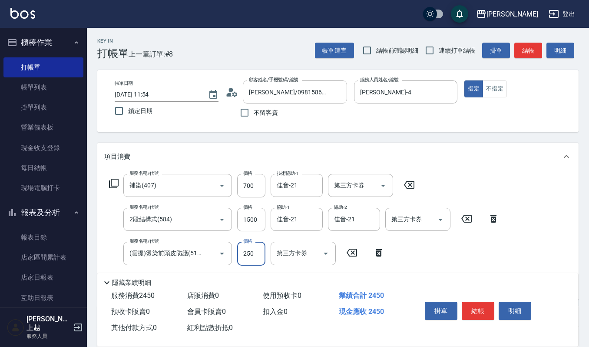
type input "250"
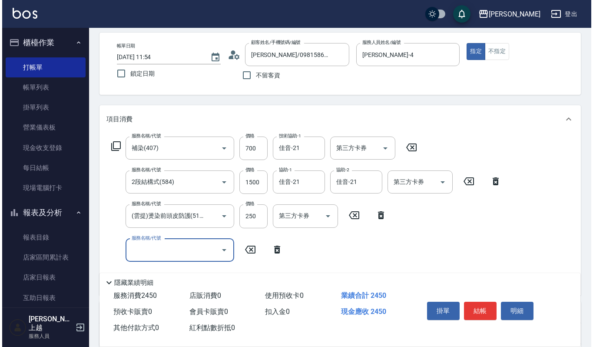
scroll to position [58, 0]
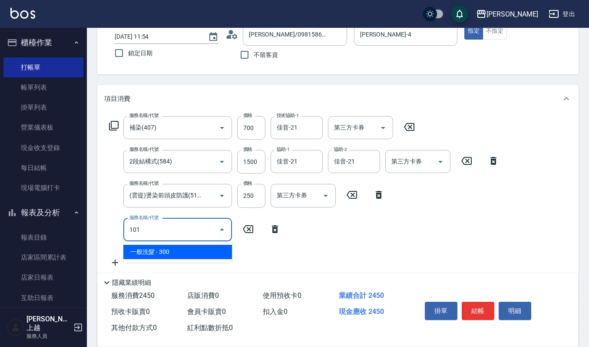
type input "一般洗髮(101)"
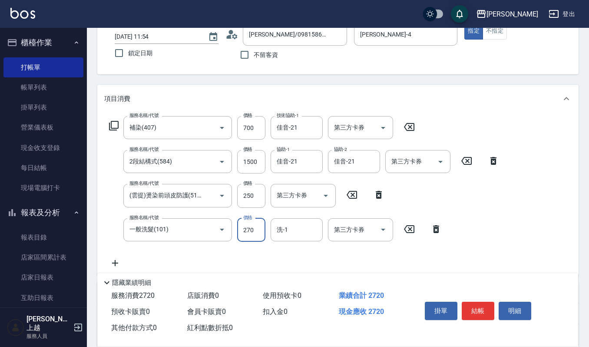
type input "270"
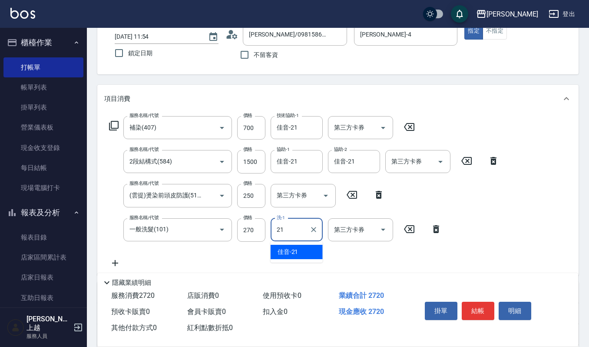
type input "佳音-21"
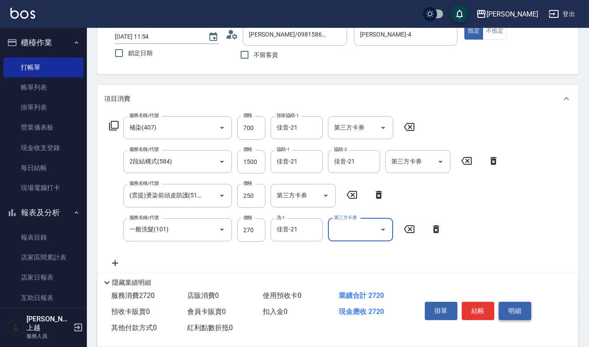
click at [516, 307] on button "明細" at bounding box center [515, 311] width 33 height 18
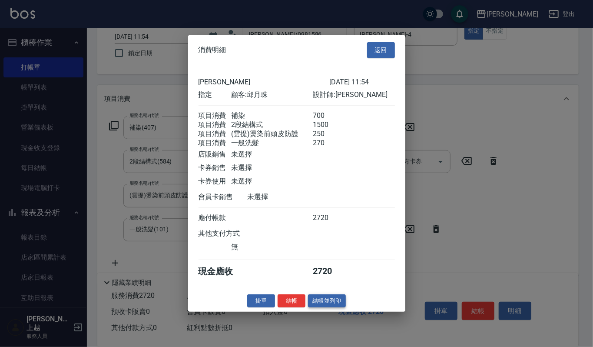
drag, startPoint x: 325, startPoint y: 298, endPoint x: 325, endPoint y: 303, distance: 5.6
click at [325, 302] on div "消費明細 返回 上越[PERSON_NAME] [DATE] 11:54 指定 顧客: [PERSON_NAME] 設計師: [PERSON_NAME] 項目…" at bounding box center [296, 173] width 217 height 276
click at [325, 303] on button "結帳並列印" at bounding box center [327, 300] width 38 height 13
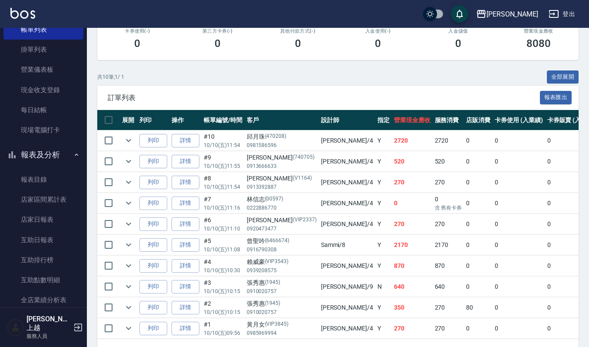
scroll to position [174, 0]
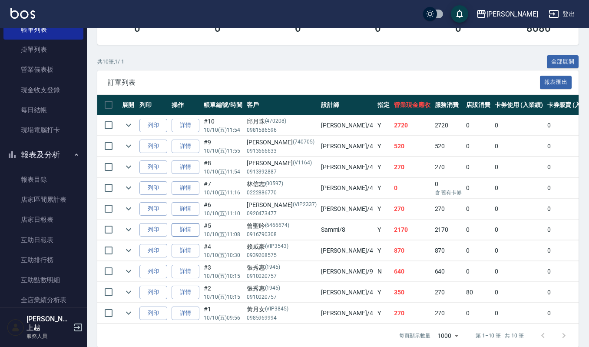
click at [181, 233] on link "詳情" at bounding box center [186, 229] width 28 height 13
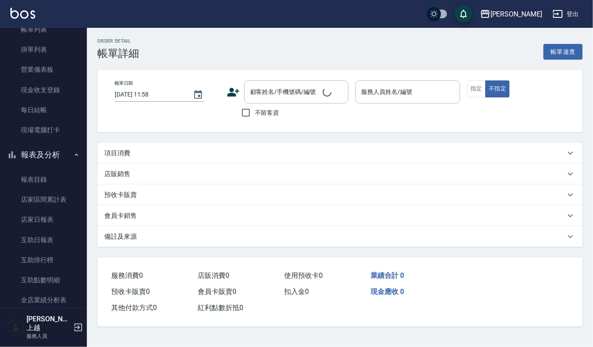
type input "[DATE] 11:08"
type input "Sammi-8"
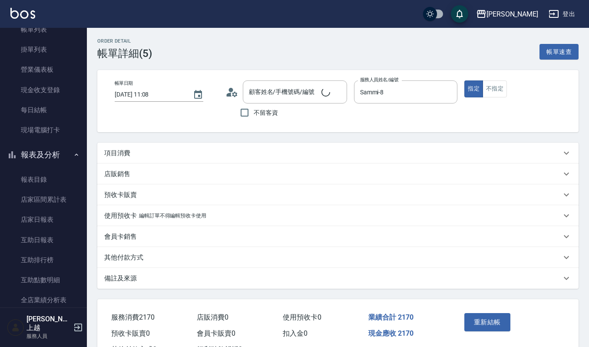
type input "[PERSON_NAME]/0916790308/6466674"
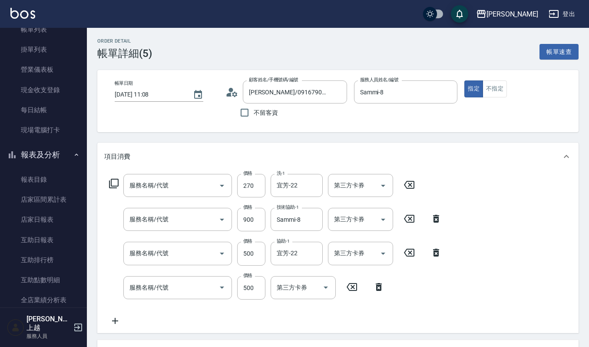
type input "一般洗髮(101)"
type input "補染(407)"
type input "(設計師自備)藍色小精靈(570)"
type input "(雲提)燙染前頭皮防護(518)"
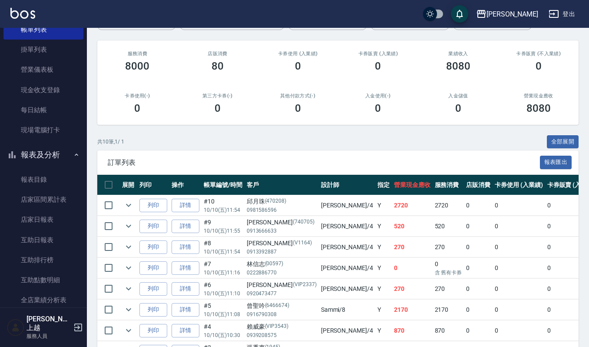
scroll to position [116, 0]
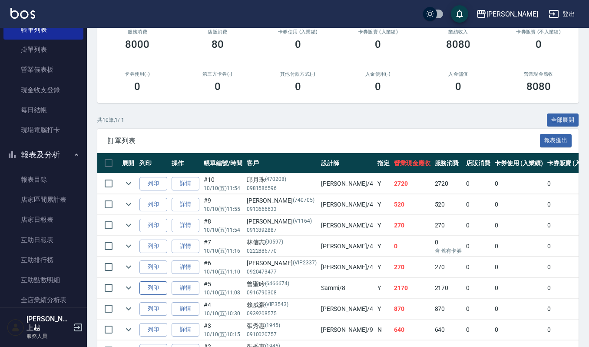
click at [148, 290] on button "列印" at bounding box center [153, 287] width 28 height 13
click at [65, 159] on button "報表及分析" at bounding box center [43, 154] width 80 height 23
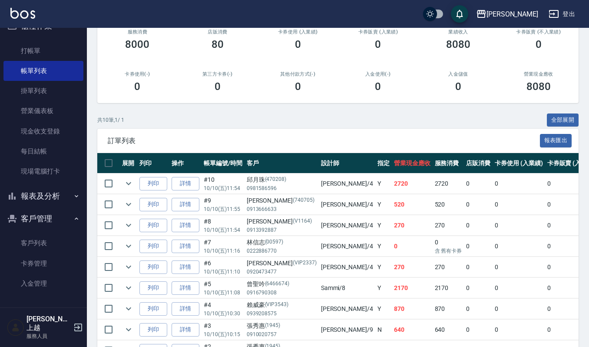
scroll to position [9, 0]
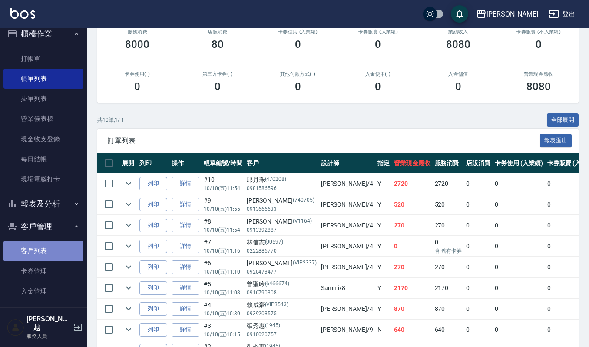
click at [65, 251] on link "客戶列表" at bounding box center [43, 251] width 80 height 20
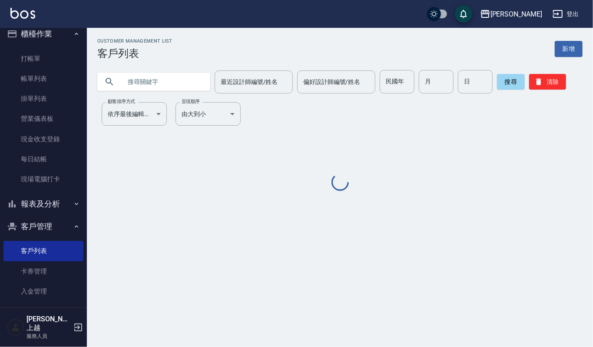
click at [156, 83] on input "text" at bounding box center [163, 81] width 82 height 23
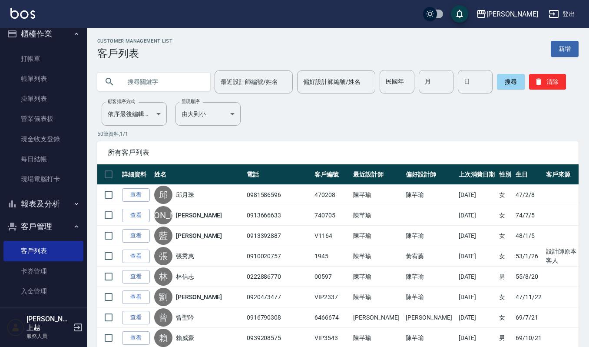
click at [134, 82] on input "text" at bounding box center [163, 81] width 82 height 23
type input "孟"
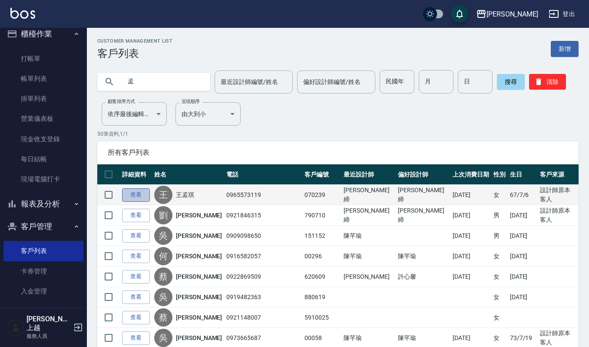
click at [141, 193] on link "查看" at bounding box center [136, 194] width 28 height 13
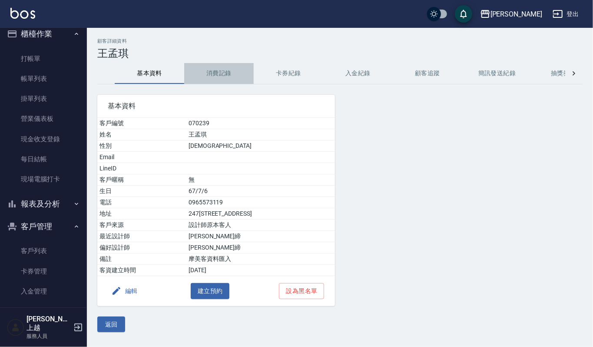
click at [209, 75] on button "消費記錄" at bounding box center [219, 73] width 70 height 21
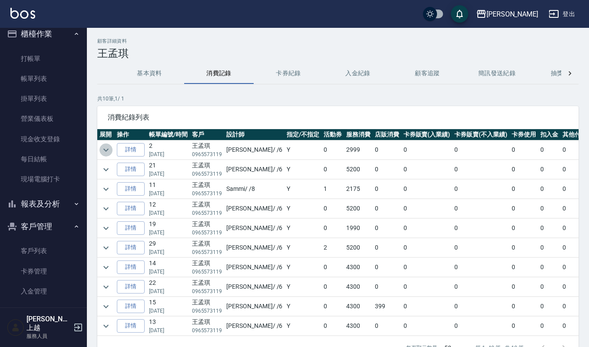
click at [106, 149] on icon "expand row" at bounding box center [106, 150] width 10 height 10
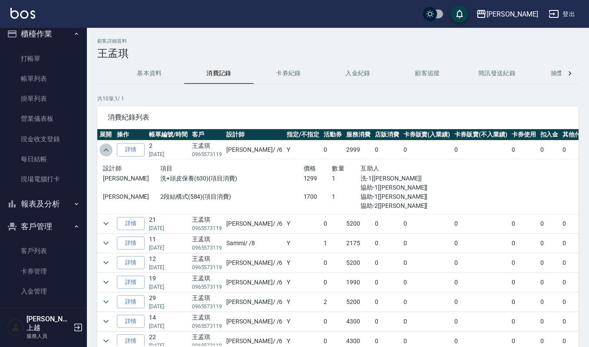
click at [106, 149] on icon "expand row" at bounding box center [105, 149] width 5 height 3
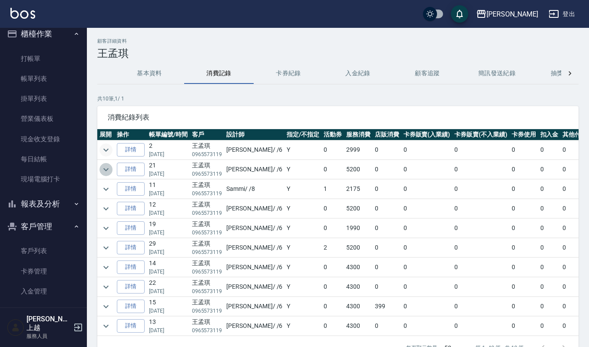
click at [103, 166] on icon "expand row" at bounding box center [106, 169] width 10 height 10
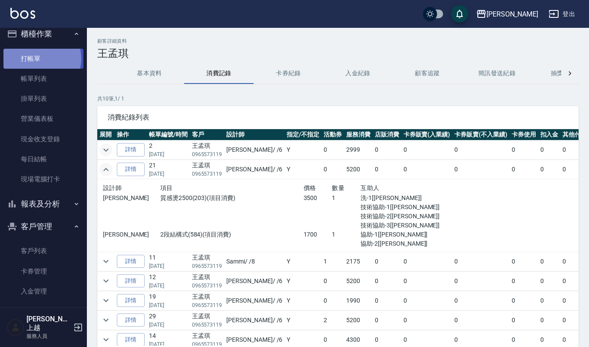
click at [37, 58] on link "打帳單" at bounding box center [43, 59] width 80 height 20
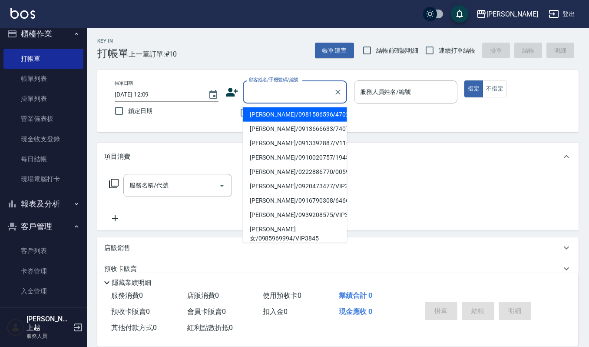
click at [296, 96] on input "顧客姓名/手機號碼/編號" at bounding box center [288, 91] width 83 height 15
click at [309, 118] on li "[PERSON_NAME]/0965573119/070239" at bounding box center [295, 114] width 104 height 14
type input "[PERSON_NAME]/0965573119/070239"
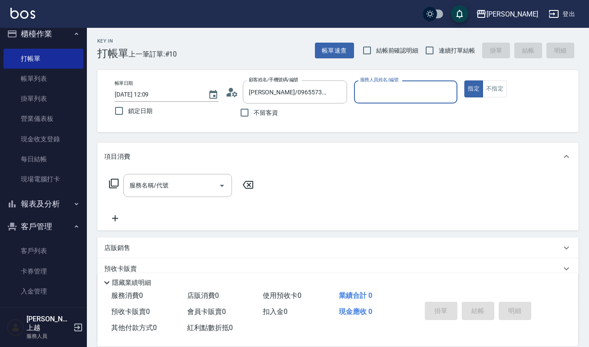
type input "Joalin-6"
click at [183, 185] on input "服務名稱/代號" at bounding box center [171, 185] width 88 height 15
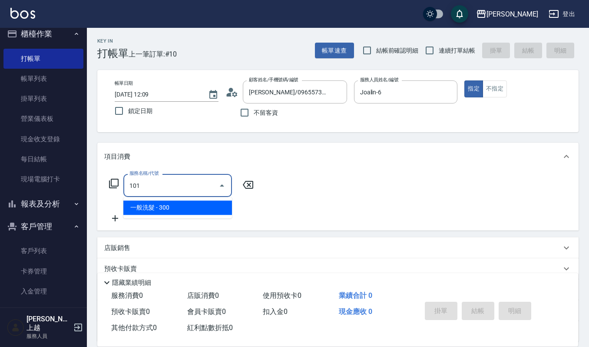
type input "一般洗髮(101)"
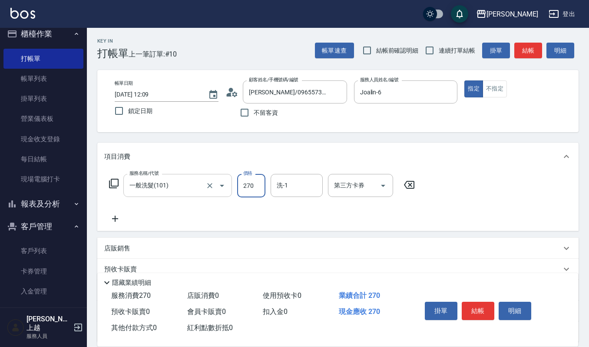
type input "270"
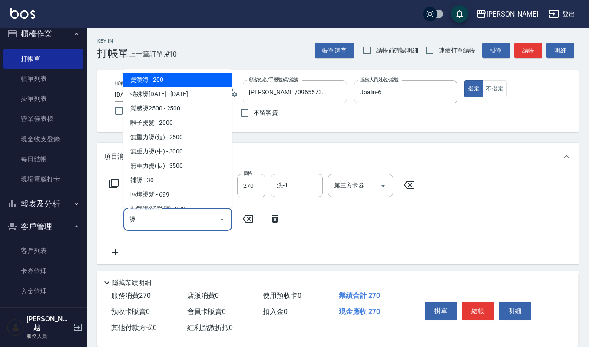
click at [198, 108] on span "質感燙2500 - 2500" at bounding box center [177, 108] width 109 height 14
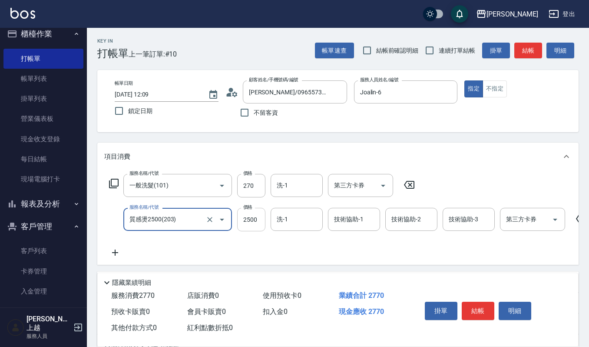
type input "質感燙2500(203)"
click at [262, 219] on input "2500" at bounding box center [251, 219] width 28 height 23
type input "1750"
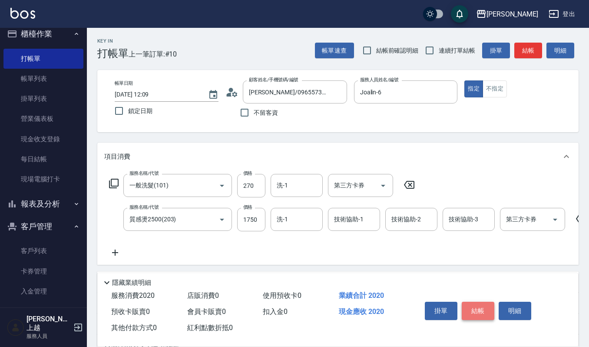
click at [480, 309] on button "結帳" at bounding box center [478, 311] width 33 height 18
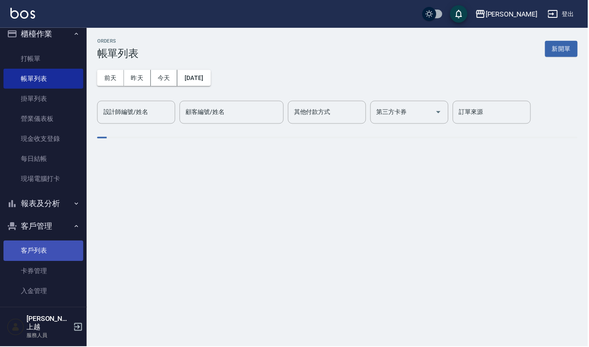
click at [40, 247] on link "客戶列表" at bounding box center [43, 251] width 80 height 20
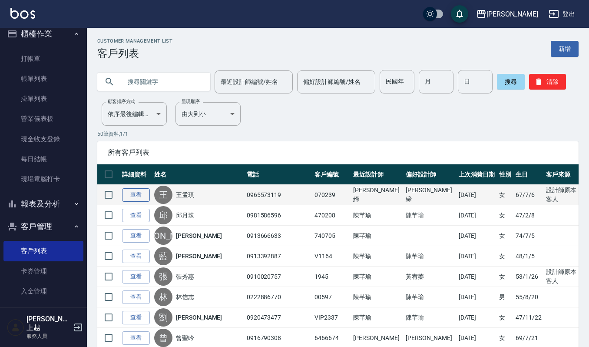
click at [134, 192] on link "查看" at bounding box center [136, 194] width 28 height 13
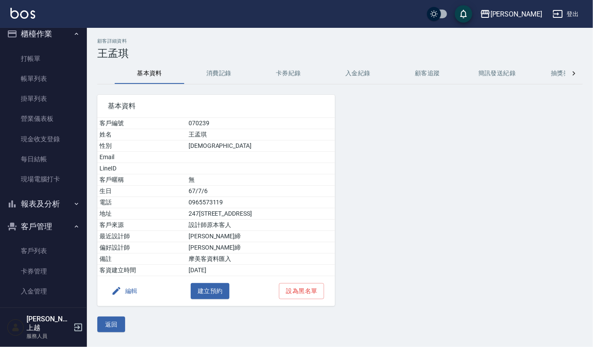
click at [221, 76] on button "消費記錄" at bounding box center [219, 73] width 70 height 21
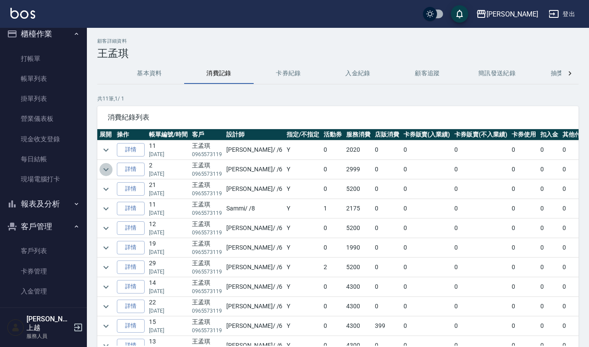
click at [110, 174] on icon "expand row" at bounding box center [106, 169] width 10 height 10
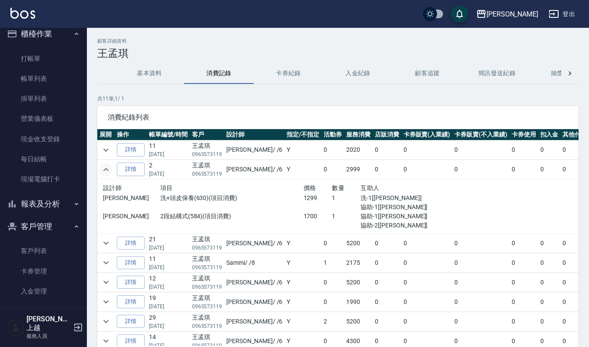
click at [110, 174] on icon "expand row" at bounding box center [106, 169] width 10 height 10
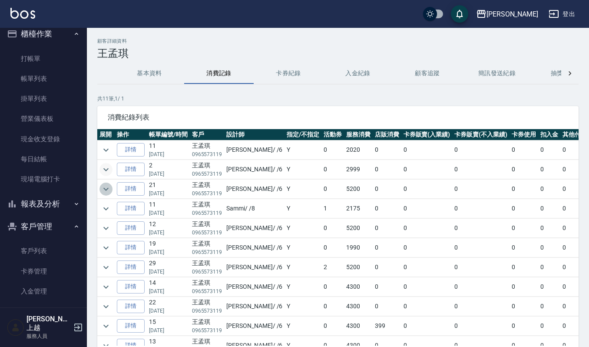
click at [106, 193] on icon "expand row" at bounding box center [106, 189] width 10 height 10
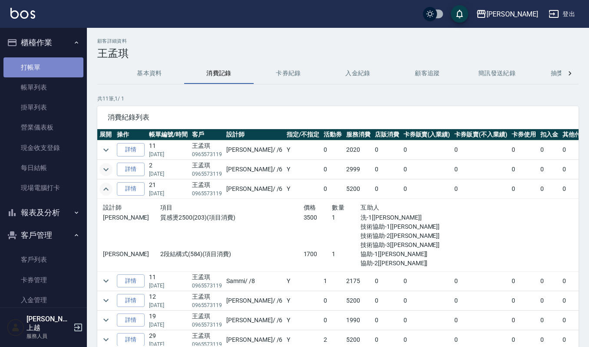
click at [56, 69] on link "打帳單" at bounding box center [43, 67] width 80 height 20
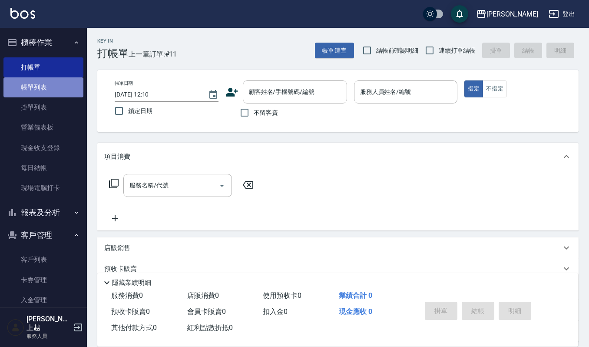
click at [49, 88] on link "帳單列表" at bounding box center [43, 87] width 80 height 20
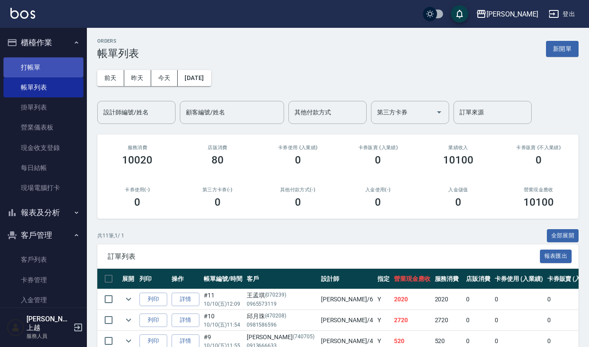
click at [56, 64] on link "打帳單" at bounding box center [43, 67] width 80 height 20
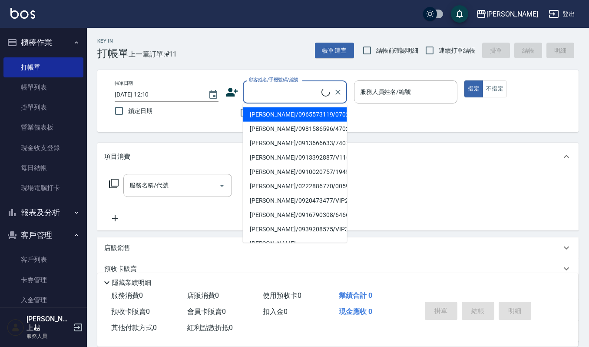
click at [279, 96] on input "顧客姓名/手機號碼/編號" at bounding box center [284, 91] width 75 height 15
click at [284, 110] on li "[PERSON_NAME]/0910000000/01696" at bounding box center [295, 114] width 104 height 14
type input "[PERSON_NAME]/0910000000/01696"
type input "Joalin-6"
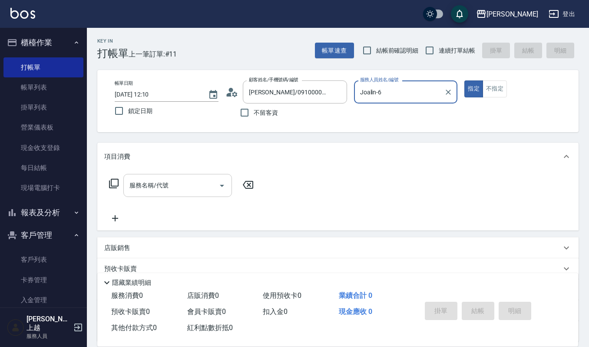
click at [194, 176] on div "服務名稱/代號" at bounding box center [177, 185] width 109 height 23
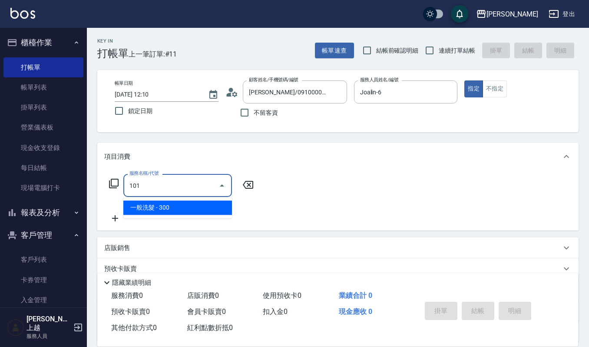
type input "一般洗髮(101)"
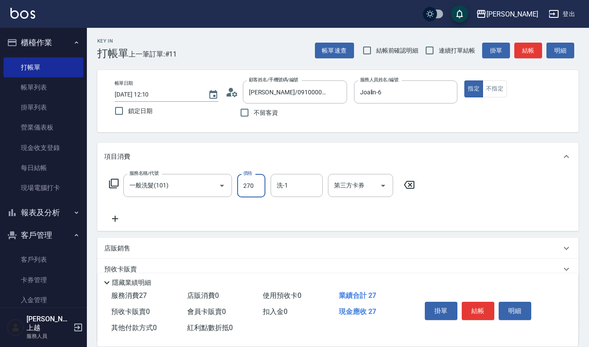
type input "270"
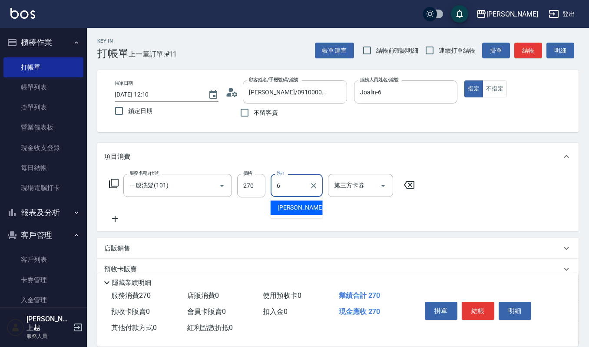
type input "Joalin-6"
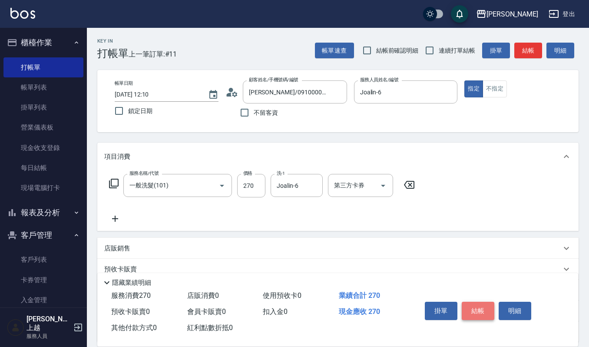
click at [476, 313] on button "結帳" at bounding box center [478, 311] width 33 height 18
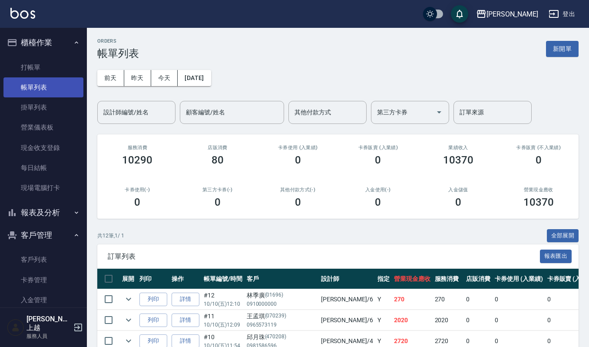
click at [42, 81] on link "帳單列表" at bounding box center [43, 87] width 80 height 20
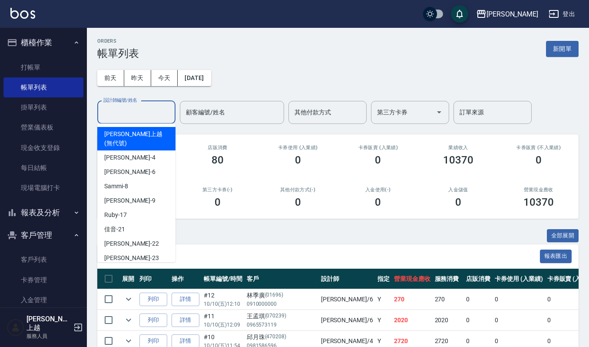
click at [140, 112] on input "設計師編號/姓名" at bounding box center [136, 112] width 70 height 15
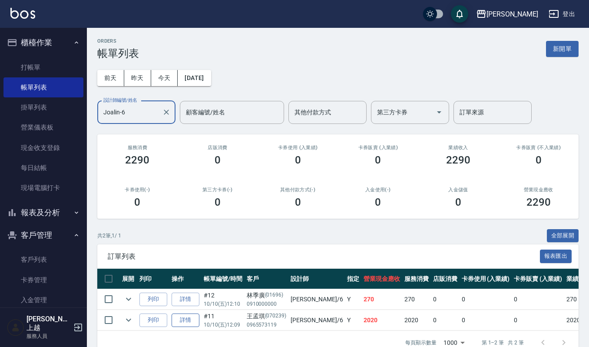
type input "Joalin-6"
click at [183, 320] on link "詳情" at bounding box center [186, 319] width 28 height 13
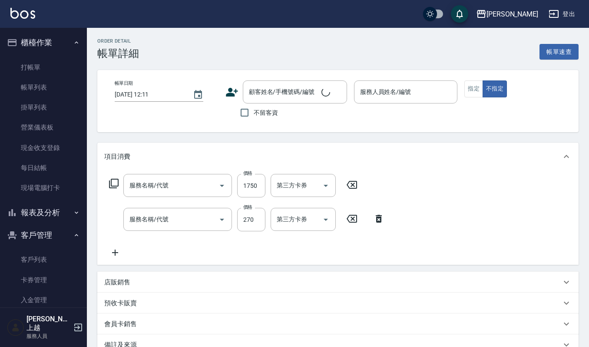
type input "[DATE] 12:09"
type input "Joalin-6"
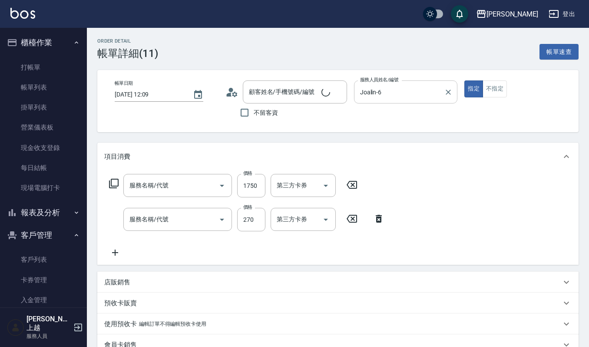
type input "質感燙2500(203)"
type input "一般洗髮(101)"
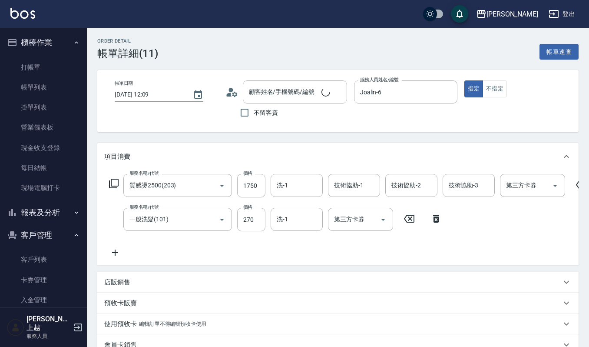
type input "[PERSON_NAME]/0965573119/070239"
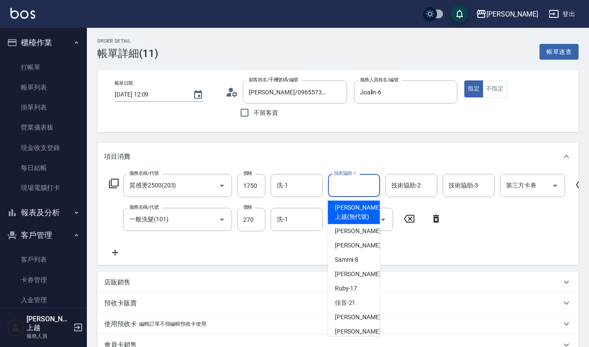
click at [356, 192] on input "技術協助-1" at bounding box center [354, 185] width 44 height 15
click at [422, 187] on input "技術協助-2" at bounding box center [411, 185] width 44 height 15
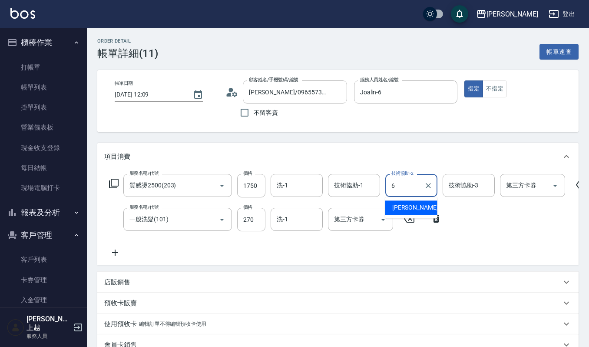
type input "Joalin-6"
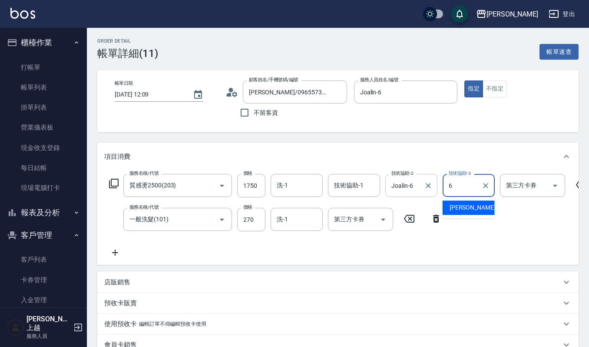
type input "Joalin-6"
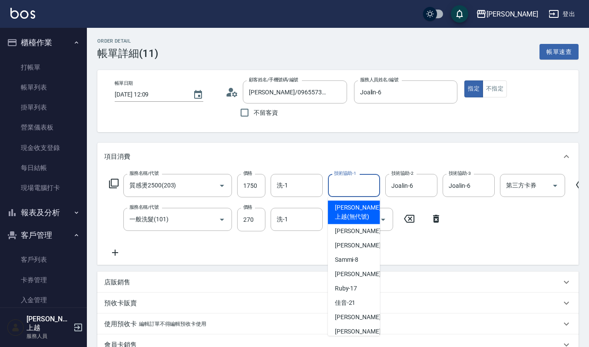
drag, startPoint x: 345, startPoint y: 188, endPoint x: 346, endPoint y: 193, distance: 5.7
click at [346, 188] on input "技術協助-1" at bounding box center [354, 185] width 44 height 15
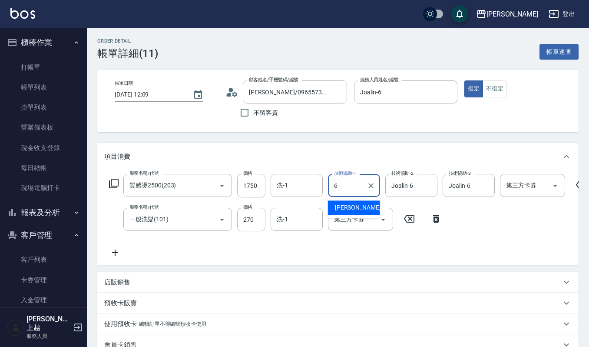
type input "Joalin-6"
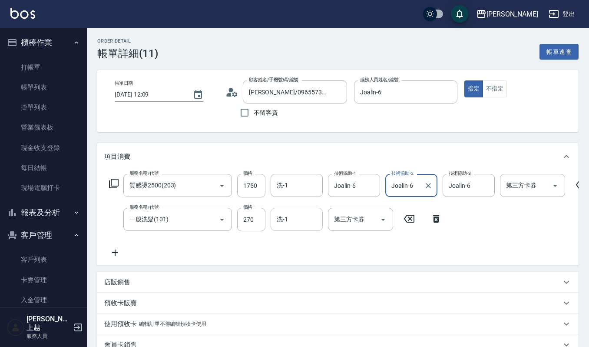
click at [291, 223] on input "洗-1" at bounding box center [297, 219] width 44 height 15
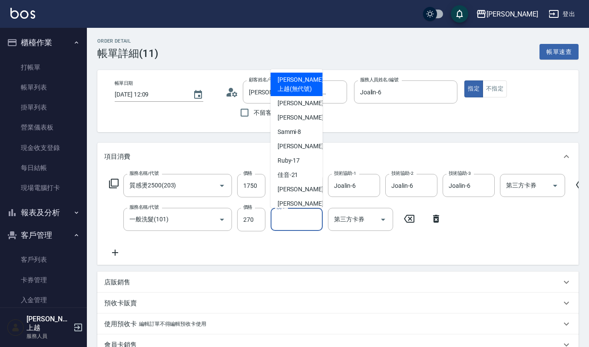
click at [492, 239] on div "服務名稱/代號 質感燙2500(203) 服務名稱/代號 價格 1750 價格 洗-1 洗-1 技術協助-1 Joalin-6 技術協助-1 技術協助-2 J…" at bounding box center [348, 216] width 488 height 84
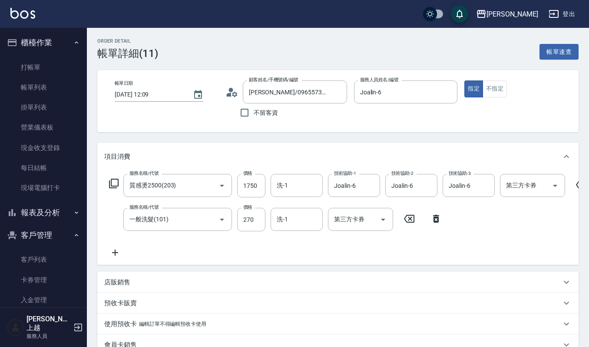
click at [588, 288] on div "Order detail 帳單詳細 (11) 帳單速查 帳單日期 [DATE] 12:09 顧客姓名/手機號碼/編號 [PERSON_NAME]/096557…" at bounding box center [338, 257] width 502 height 459
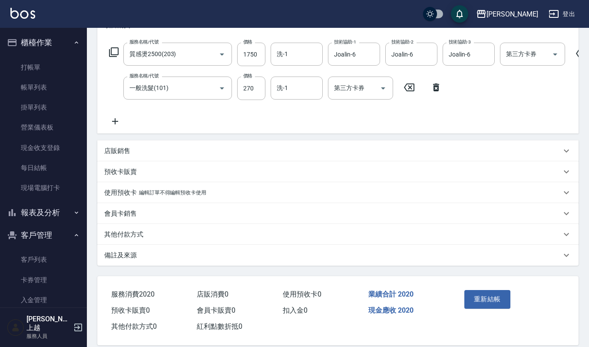
scroll to position [150, 0]
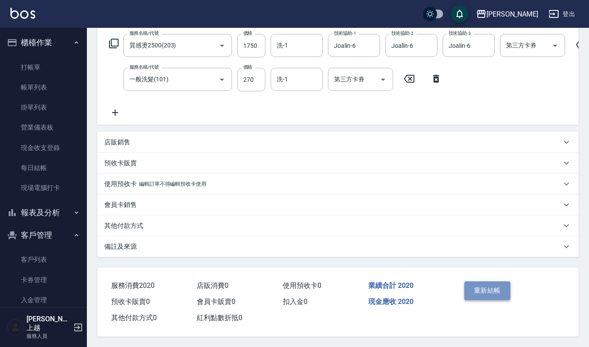
click at [486, 286] on button "重新結帳" at bounding box center [488, 290] width 46 height 18
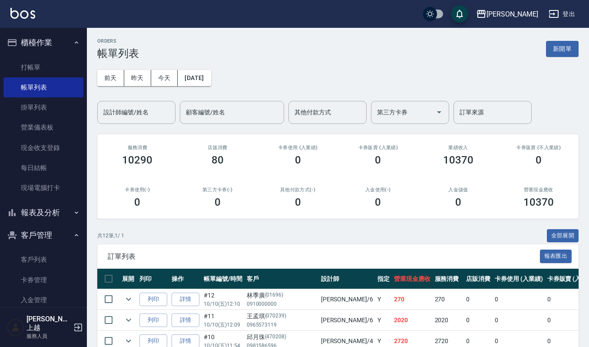
click at [126, 110] on input "設計師編號/姓名" at bounding box center [136, 112] width 70 height 15
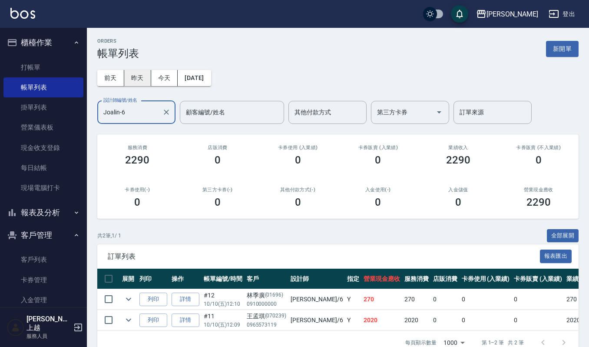
type input "Joalin-6"
click at [141, 81] on button "昨天" at bounding box center [137, 78] width 27 height 16
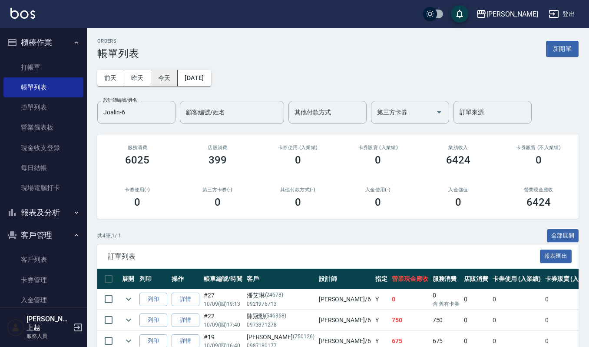
click at [161, 76] on button "今天" at bounding box center [164, 78] width 27 height 16
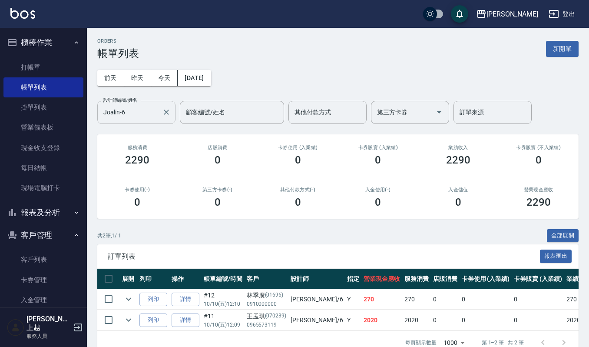
click at [166, 114] on icon "Clear" at bounding box center [166, 112] width 9 height 9
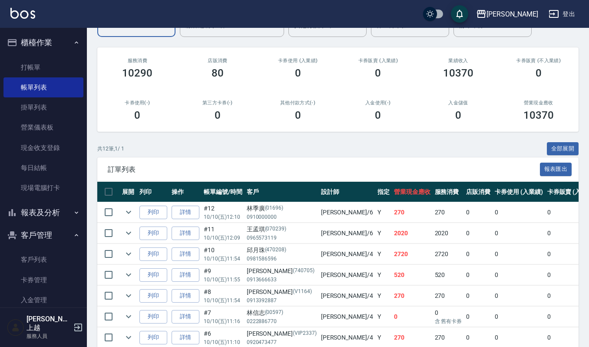
scroll to position [95, 0]
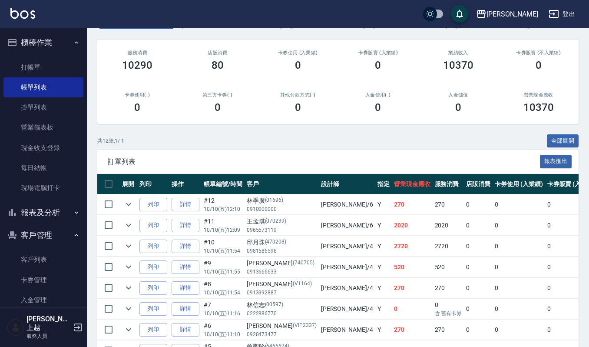
click at [136, 289] on td at bounding box center [128, 288] width 17 height 20
click at [131, 289] on icon "expand row" at bounding box center [128, 287] width 10 height 10
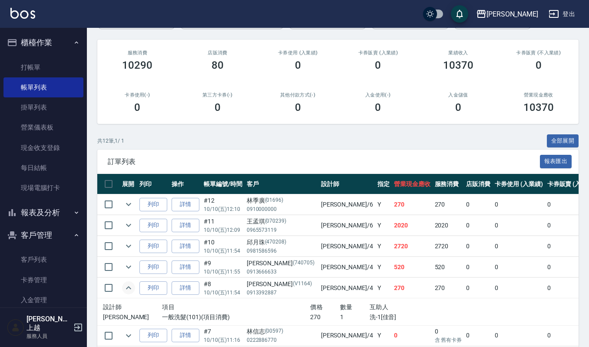
scroll to position [211, 0]
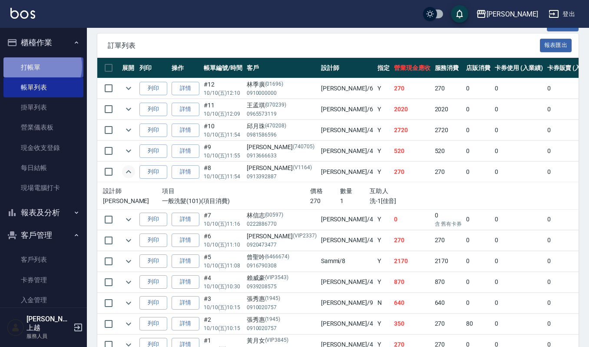
click at [42, 66] on link "打帳單" at bounding box center [43, 67] width 80 height 20
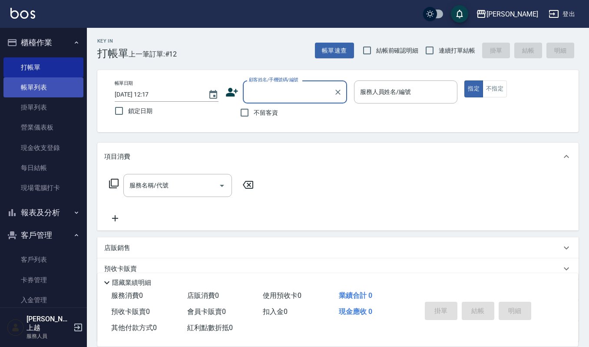
click at [30, 80] on link "帳單列表" at bounding box center [43, 87] width 80 height 20
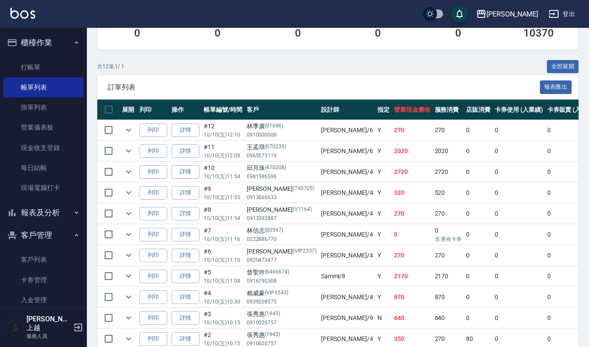
scroll to position [174, 0]
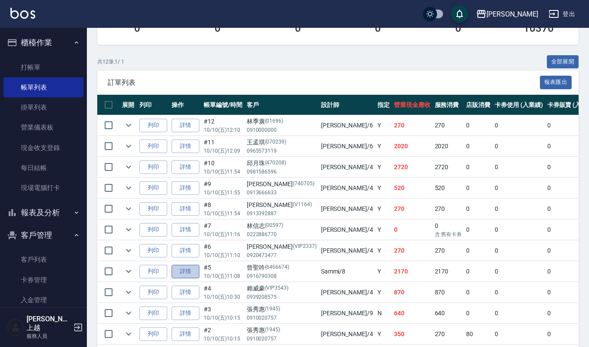
click at [186, 275] on link "詳情" at bounding box center [186, 271] width 28 height 13
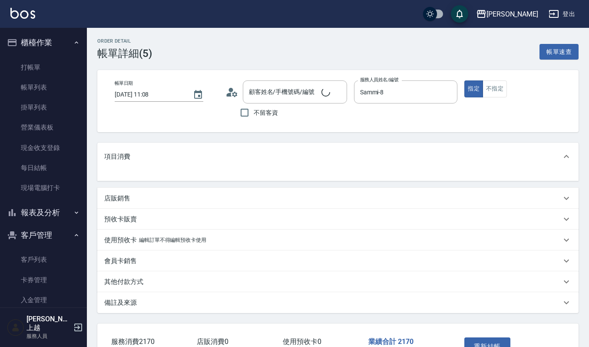
type input "[PERSON_NAME]/0916790308/6466674"
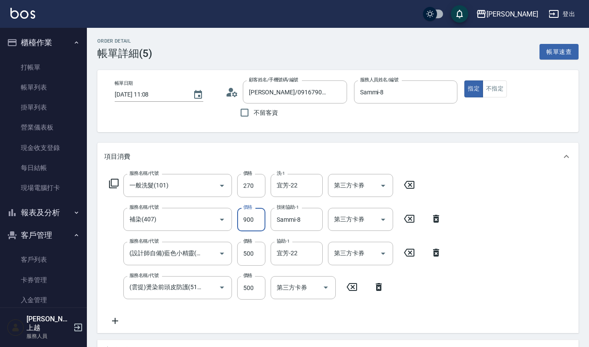
click at [260, 215] on input "900" at bounding box center [251, 219] width 28 height 23
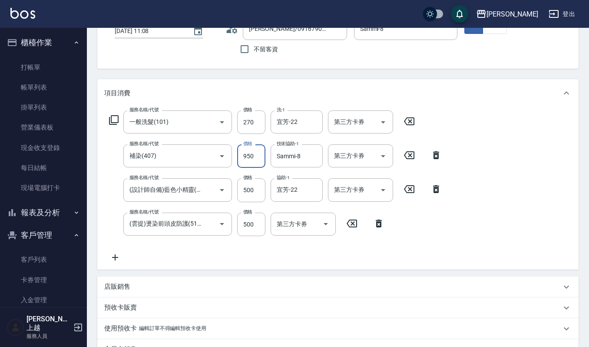
scroll to position [116, 0]
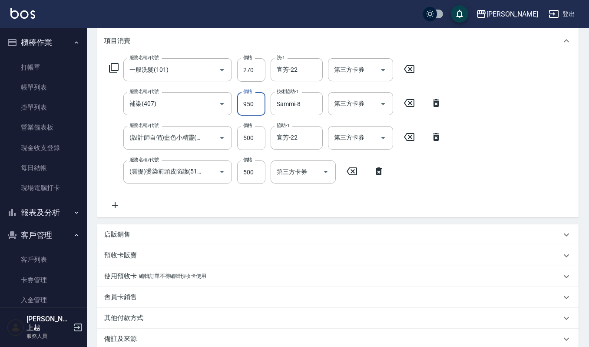
type input "950"
click at [117, 231] on p "店販銷售" at bounding box center [117, 234] width 26 height 9
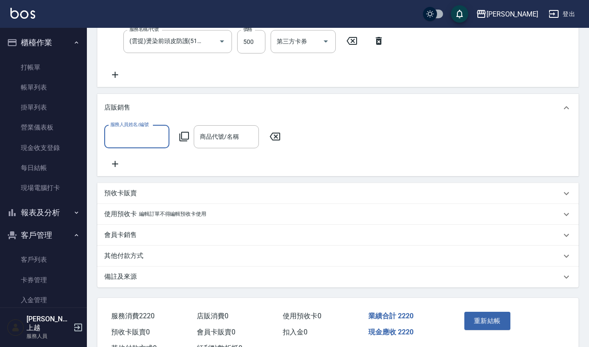
scroll to position [287, 0]
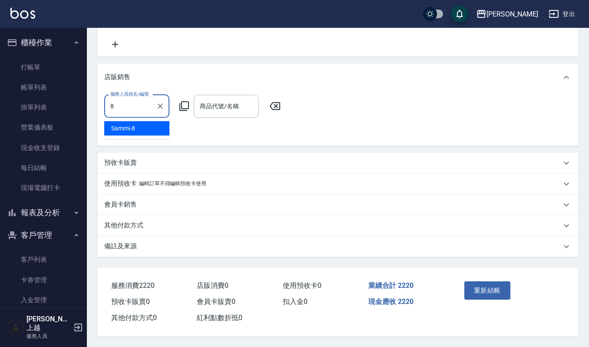
type input "Sammi-8"
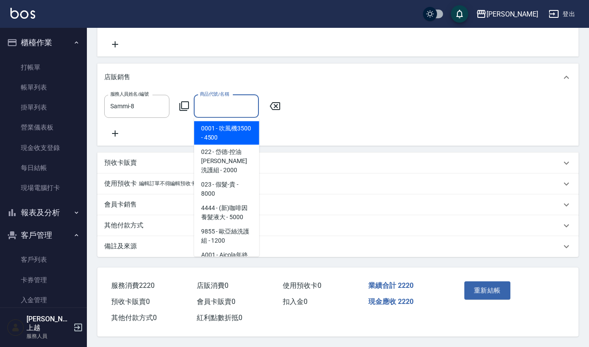
click at [214, 102] on input "商品代號/名稱" at bounding box center [226, 106] width 57 height 15
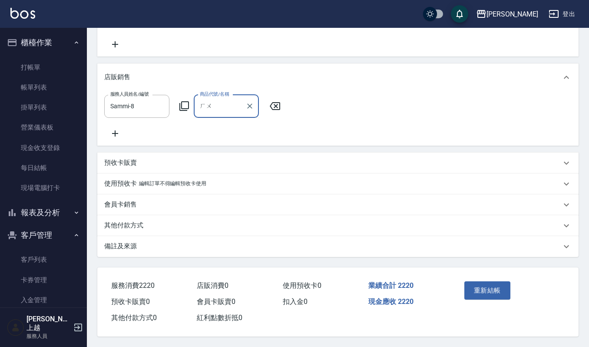
type input "胡"
type input "戶"
type input "虎"
type input "胡"
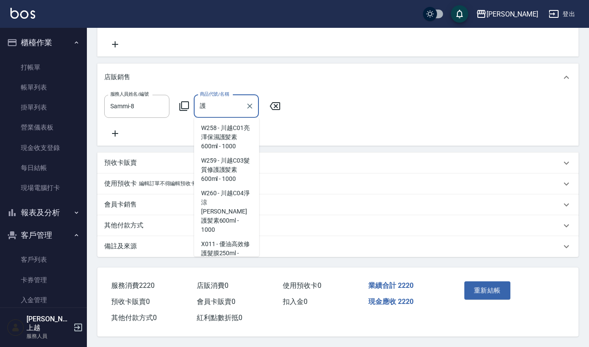
scroll to position [1949, 0]
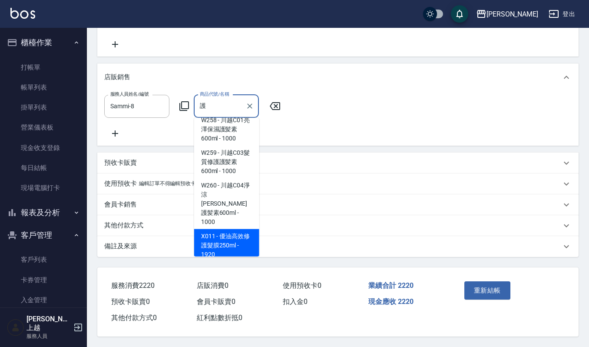
type input "護"
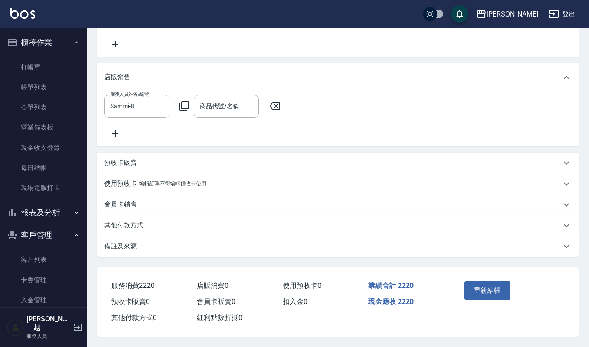
click at [287, 174] on div "使用預收卡 編輯訂單不得編輯預收卡使用" at bounding box center [337, 183] width 481 height 21
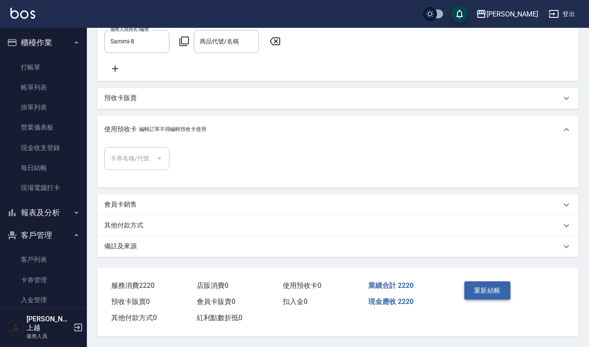
scroll to position [352, 0]
click at [487, 284] on button "重新結帳" at bounding box center [488, 290] width 46 height 18
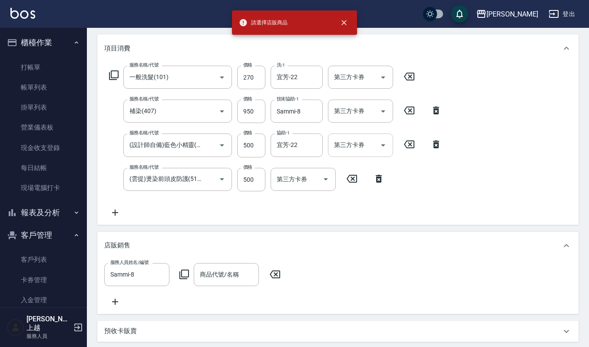
scroll to position [62, 0]
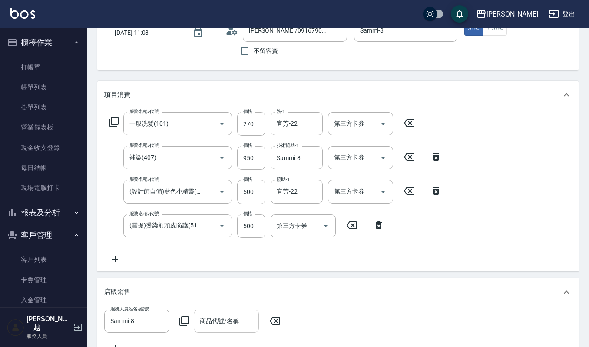
click at [232, 324] on input "商品代號/名稱" at bounding box center [226, 320] width 57 height 15
type input "旗"
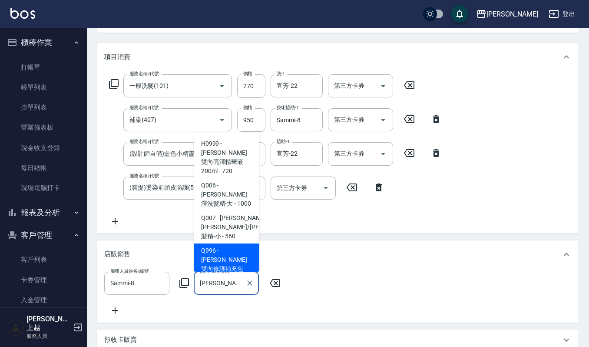
scroll to position [120, 0]
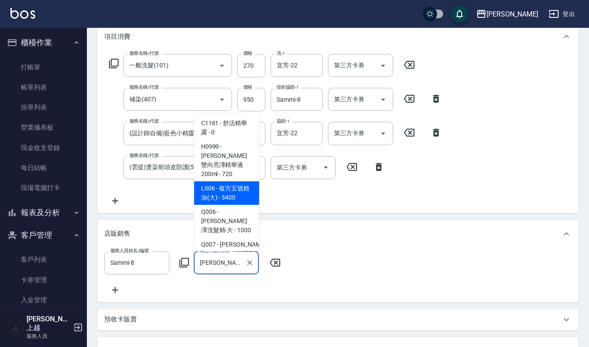
click at [214, 190] on span "L006 - 複方五號精油(大) - 3400" at bounding box center [226, 192] width 65 height 23
type input "複方五號精油(大)"
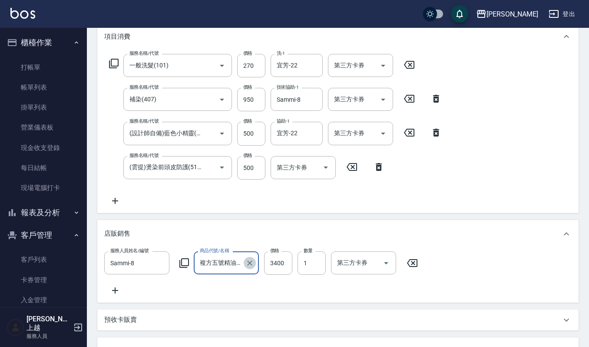
drag, startPoint x: 249, startPoint y: 263, endPoint x: 318, endPoint y: 266, distance: 69.6
click at [247, 262] on icon "Clear" at bounding box center [250, 263] width 9 height 9
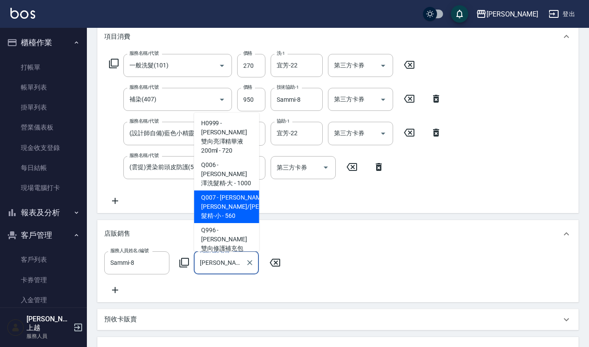
type input "[PERSON_NAME]/[PERSON_NAME]髮精-小"
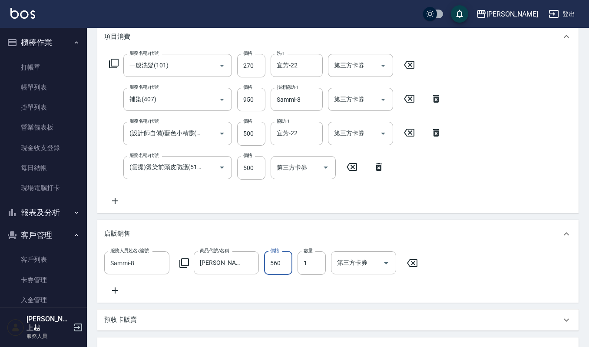
click at [275, 267] on input "560" at bounding box center [278, 262] width 28 height 23
type input "504"
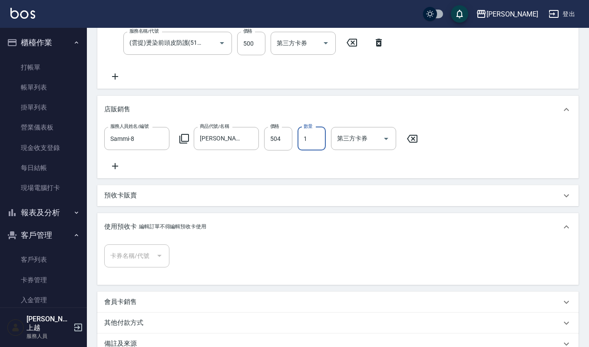
scroll to position [352, 0]
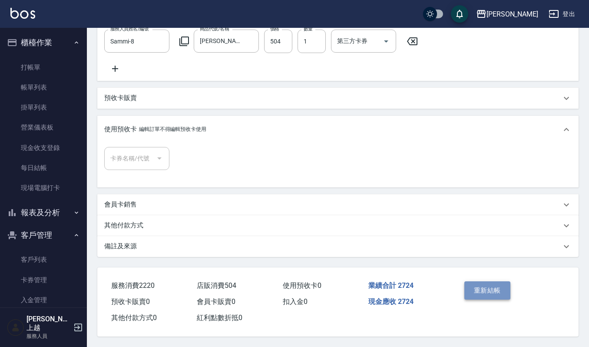
click at [483, 292] on button "重新結帳" at bounding box center [488, 290] width 46 height 18
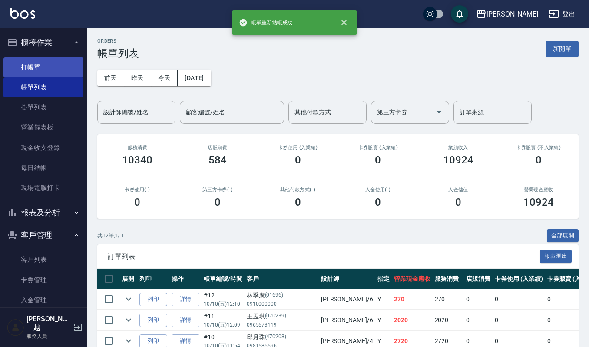
click at [51, 76] on link "打帳單" at bounding box center [43, 67] width 80 height 20
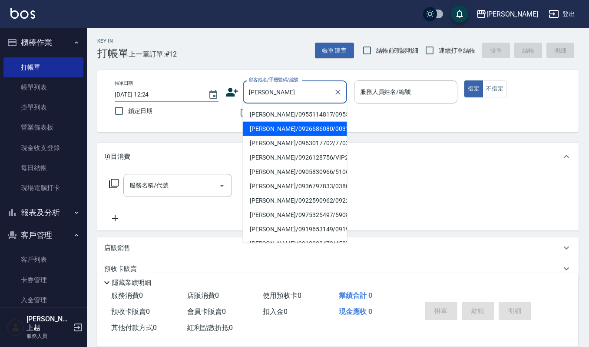
click at [297, 136] on li "[PERSON_NAME]/0926686080/00315" at bounding box center [295, 129] width 104 height 14
type input "[PERSON_NAME]/0926686080/00315"
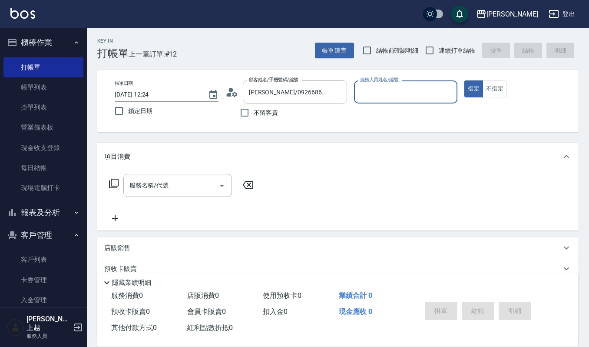
type input "[PERSON_NAME]-4"
click at [174, 188] on input "服務名稱/代號" at bounding box center [171, 185] width 88 height 15
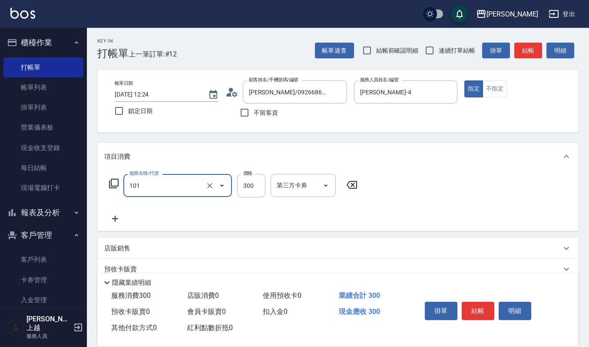
type input "一般洗髮(101)"
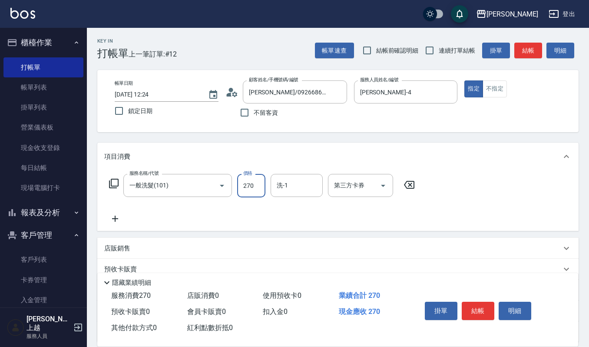
type input "270"
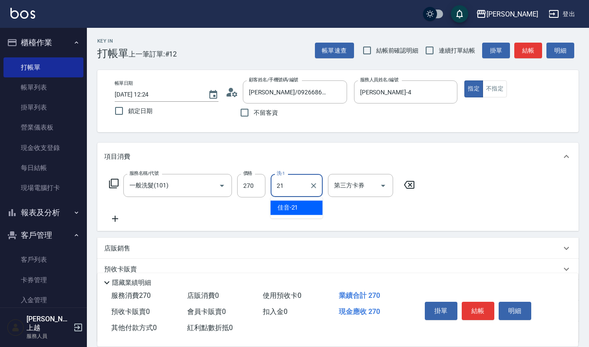
type input "佳音-21"
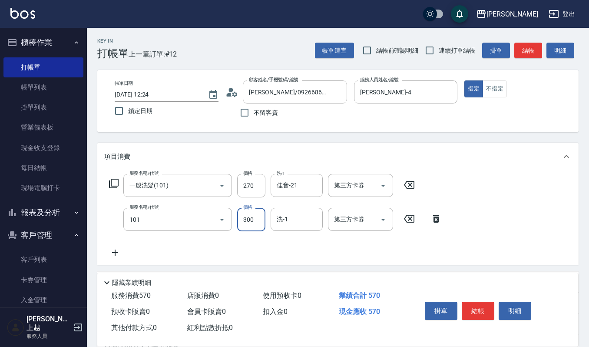
type input "一般洗髮(101)"
type input "270"
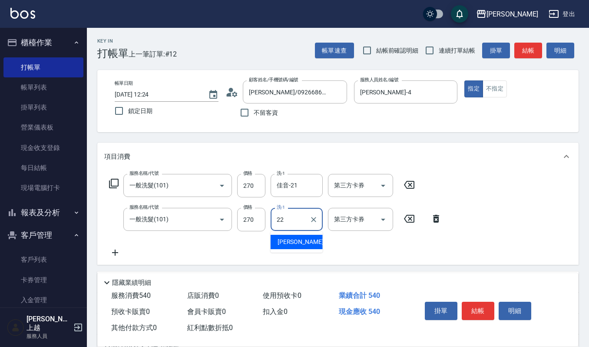
type input "宜芳-22"
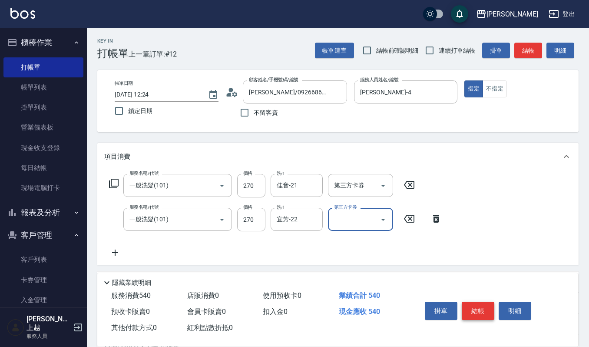
click at [475, 302] on button "結帳" at bounding box center [478, 311] width 33 height 18
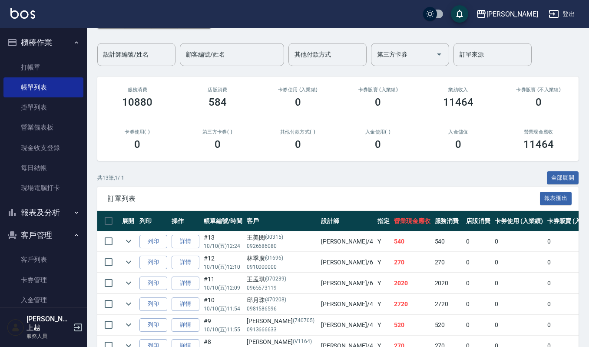
scroll to position [174, 0]
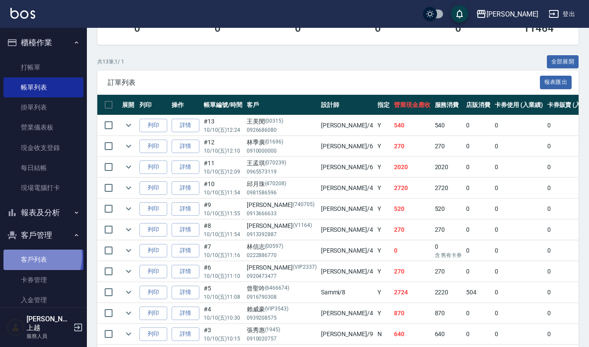
click at [32, 256] on link "客戶列表" at bounding box center [43, 259] width 80 height 20
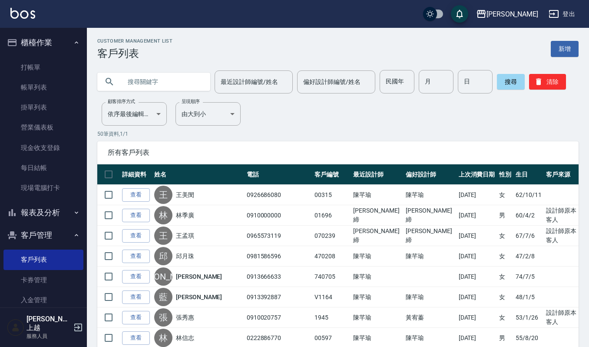
click at [168, 86] on input "text" at bounding box center [163, 81] width 82 height 23
type input "[PERSON_NAME]"
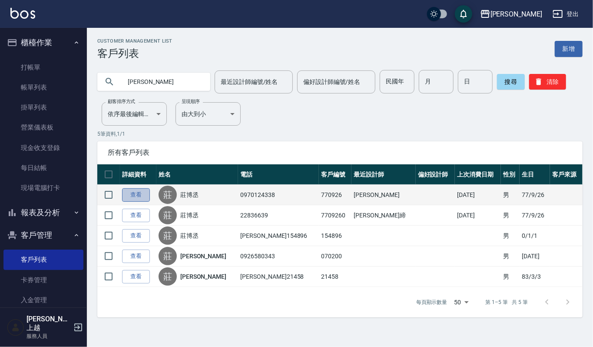
click at [133, 197] on link "查看" at bounding box center [136, 194] width 28 height 13
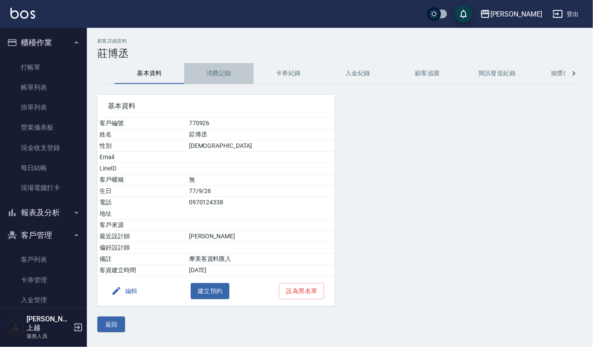
click at [216, 70] on button "消費記錄" at bounding box center [219, 73] width 70 height 21
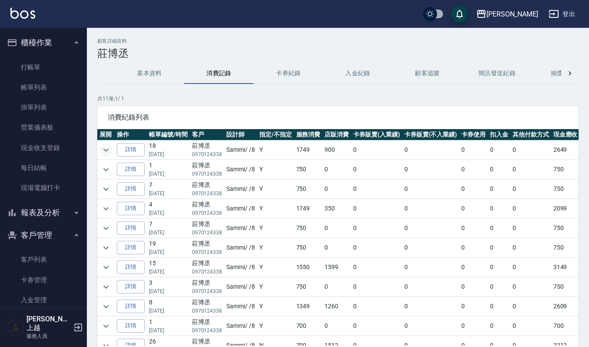
click at [106, 149] on icon "expand row" at bounding box center [106, 150] width 10 height 10
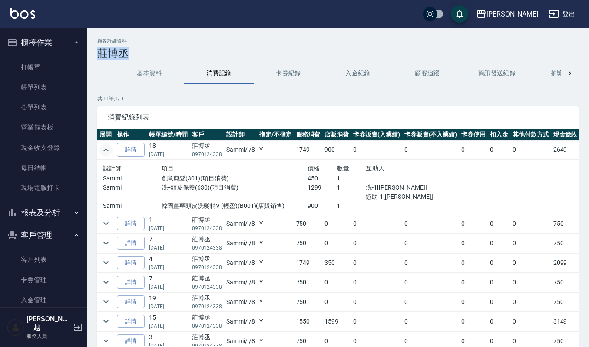
drag, startPoint x: 97, startPoint y: 51, endPoint x: 133, endPoint y: 52, distance: 35.2
click at [133, 52] on h3 "莊博丞" at bounding box center [337, 53] width 481 height 12
copy h3 "莊博丞"
click at [26, 68] on link "打帳單" at bounding box center [43, 67] width 80 height 20
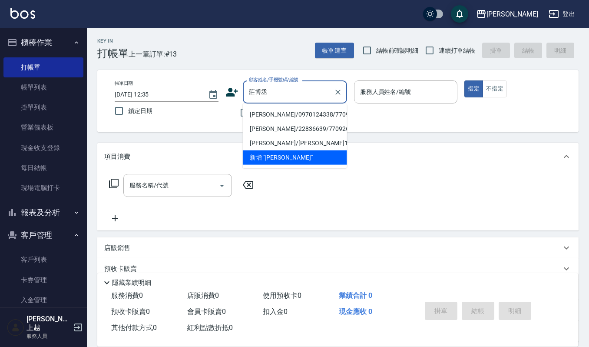
click at [257, 118] on li "[PERSON_NAME]/0970124338/770926" at bounding box center [295, 114] width 104 height 14
type input "[PERSON_NAME]/0970124338/770926"
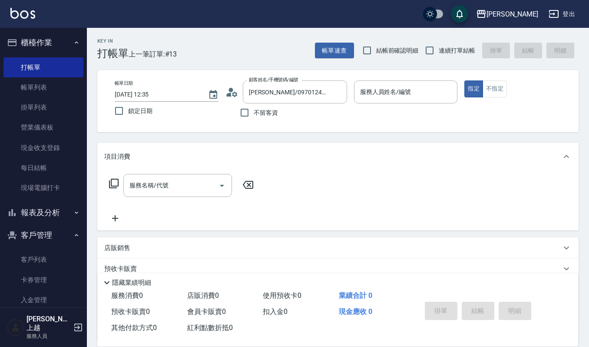
click at [229, 96] on icon at bounding box center [228, 95] width 5 height 4
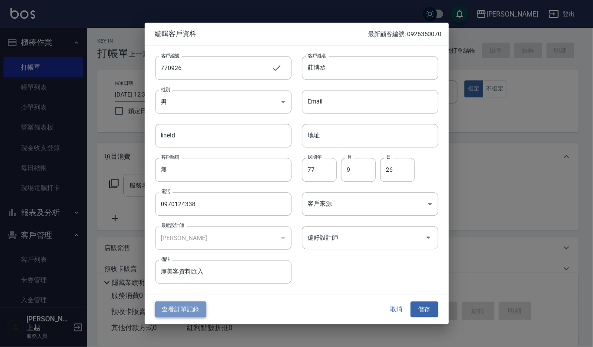
click at [193, 311] on button "查看訂單記錄" at bounding box center [180, 309] width 51 height 16
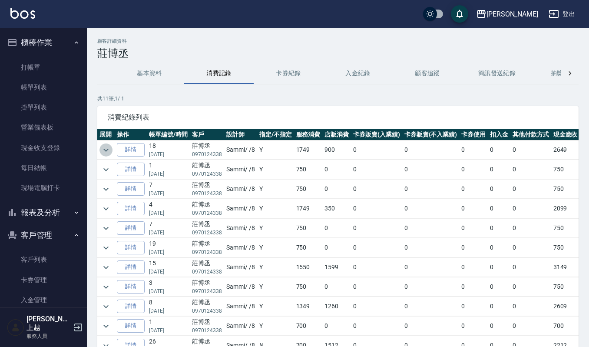
click at [106, 146] on icon "expand row" at bounding box center [106, 150] width 10 height 10
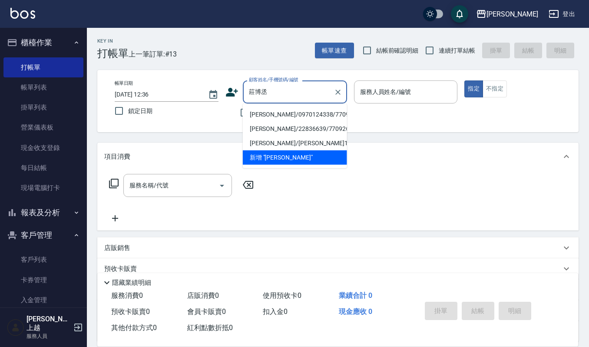
click at [282, 112] on li "[PERSON_NAME]/0970124338/770926" at bounding box center [295, 114] width 104 height 14
type input "[PERSON_NAME]/0970124338/770926"
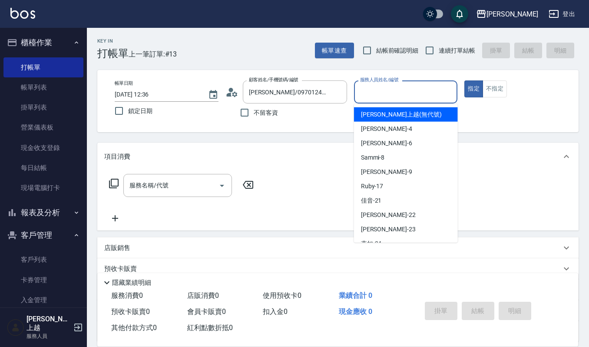
click at [391, 90] on input "服務人員姓名/編號" at bounding box center [406, 91] width 96 height 15
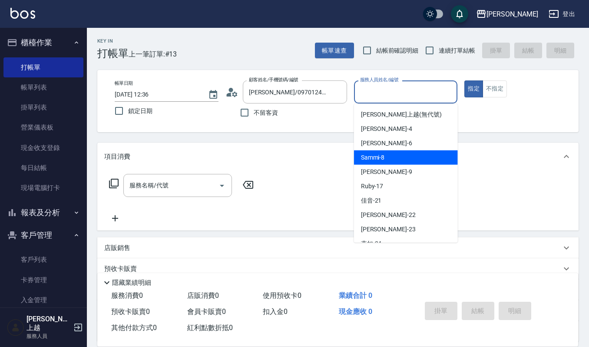
click at [378, 155] on span "Sammi -8" at bounding box center [373, 157] width 24 height 9
type input "Sammi-8"
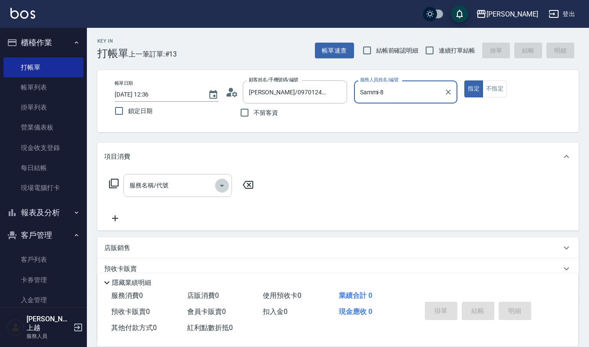
click at [224, 185] on icon "Open" at bounding box center [222, 185] width 10 height 10
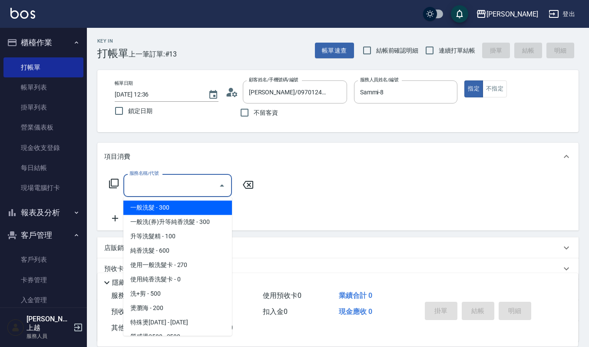
click at [178, 207] on span "一般洗髮 - 300" at bounding box center [177, 207] width 109 height 14
type input "一般洗髮(101)"
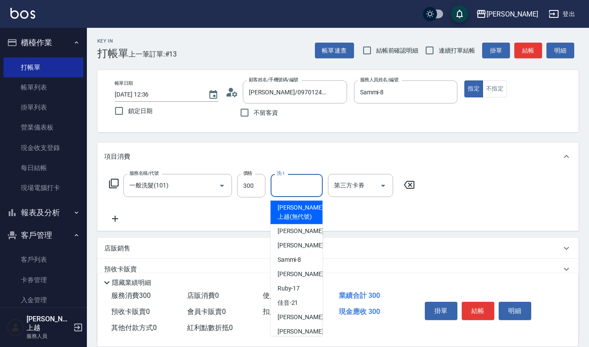
click at [289, 185] on input "洗-1" at bounding box center [297, 185] width 44 height 15
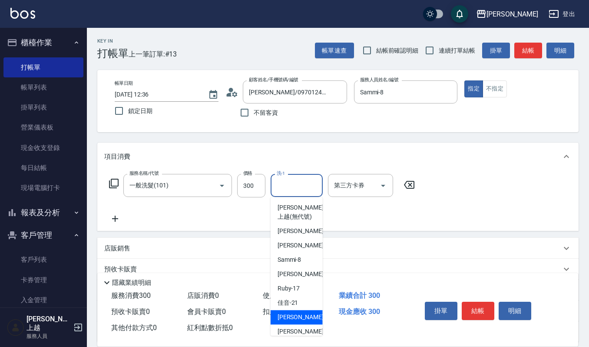
click at [295, 318] on span "[PERSON_NAME] -22" at bounding box center [305, 316] width 55 height 9
type input "宜芳-22"
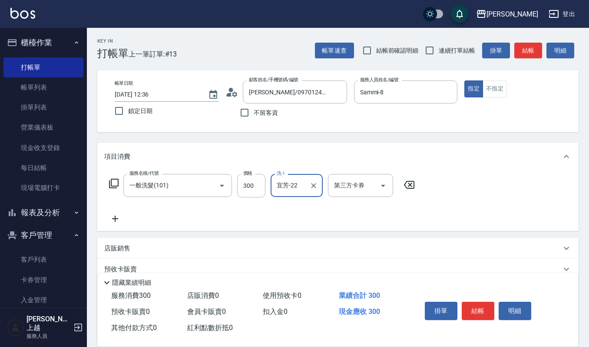
click at [113, 216] on icon at bounding box center [115, 218] width 22 height 10
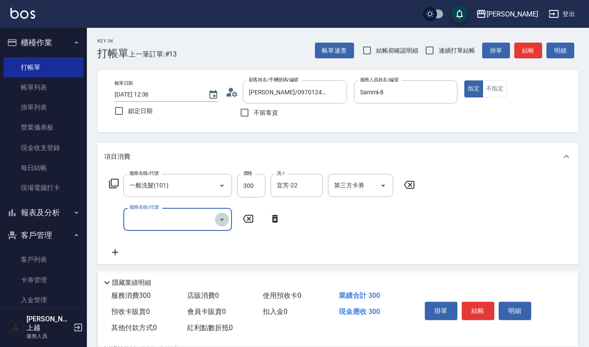
click at [225, 218] on icon "Open" at bounding box center [222, 219] width 10 height 10
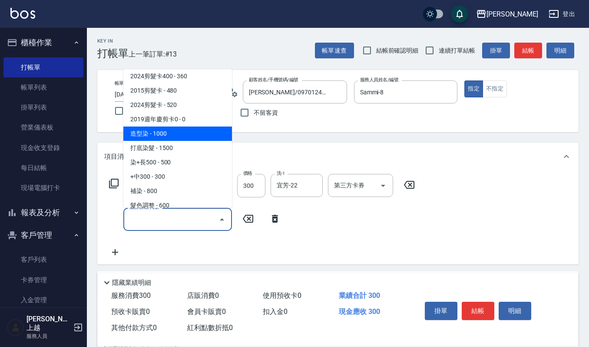
scroll to position [174, 0]
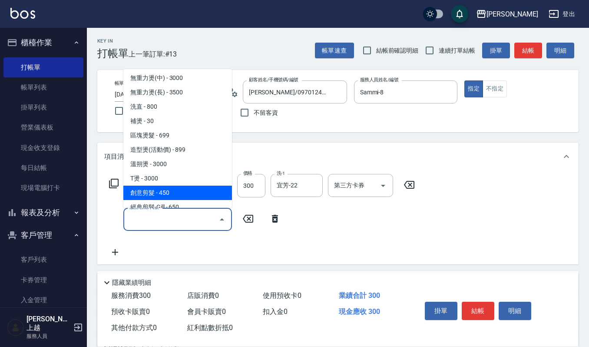
click at [178, 190] on span "創意剪髮 - 450" at bounding box center [177, 193] width 109 height 14
type input "創意剪髮(301)"
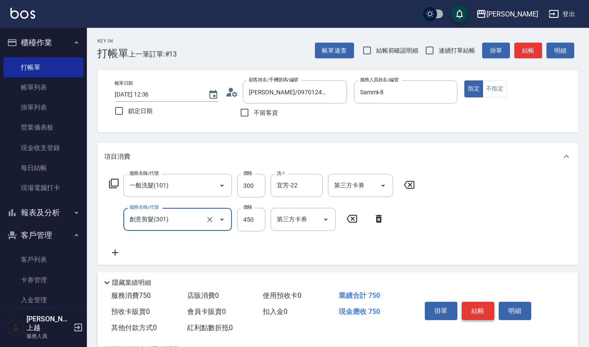
click at [476, 308] on button "結帳" at bounding box center [478, 311] width 33 height 18
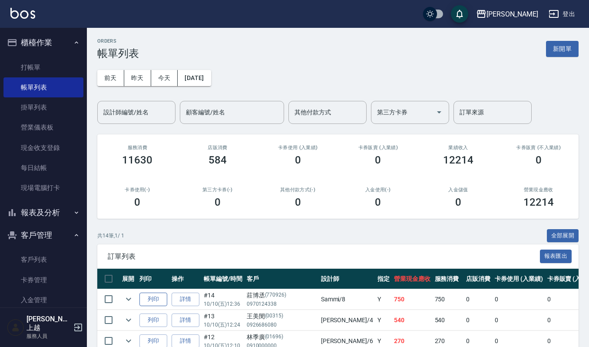
click at [155, 298] on button "列印" at bounding box center [153, 298] width 28 height 13
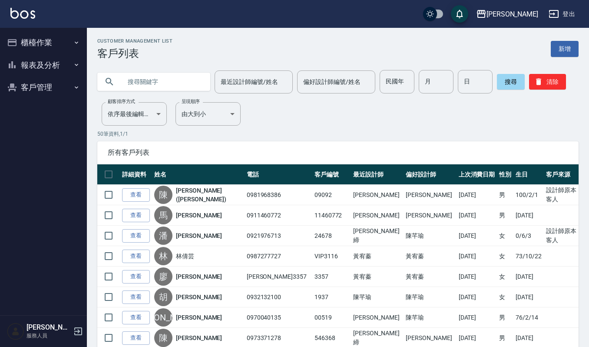
click at [134, 70] on input "text" at bounding box center [163, 81] width 82 height 23
type input "[PERSON_NAME]"
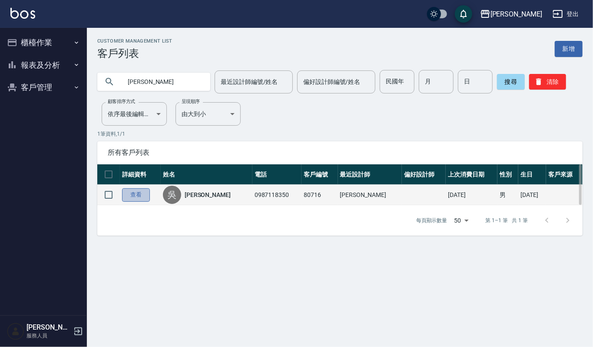
click at [147, 195] on link "查看" at bounding box center [136, 194] width 28 height 13
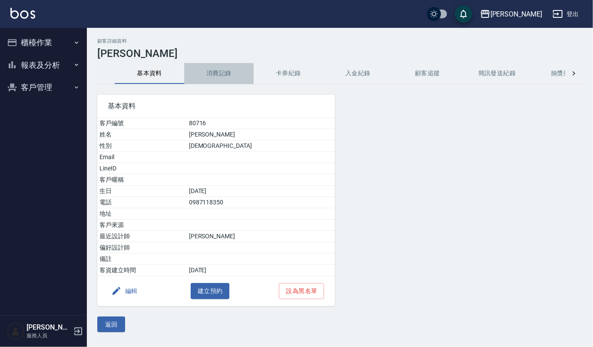
click at [224, 71] on button "消費記錄" at bounding box center [219, 73] width 70 height 21
click at [51, 94] on button "客戶管理" at bounding box center [43, 87] width 80 height 23
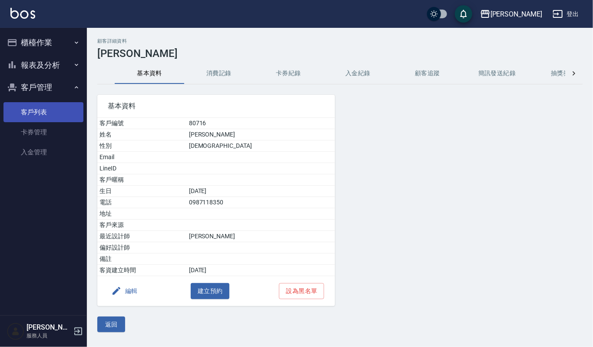
click at [51, 108] on link "客戶列表" at bounding box center [43, 112] width 80 height 20
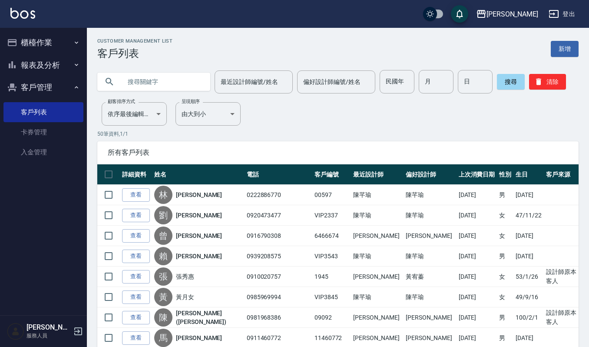
click at [175, 80] on input "text" at bounding box center [163, 81] width 82 height 23
type input "470208"
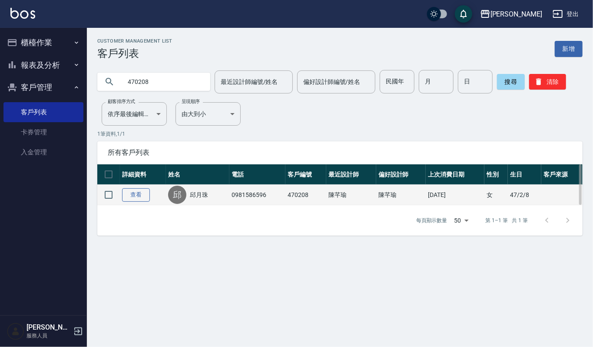
click at [129, 194] on link "查看" at bounding box center [136, 194] width 28 height 13
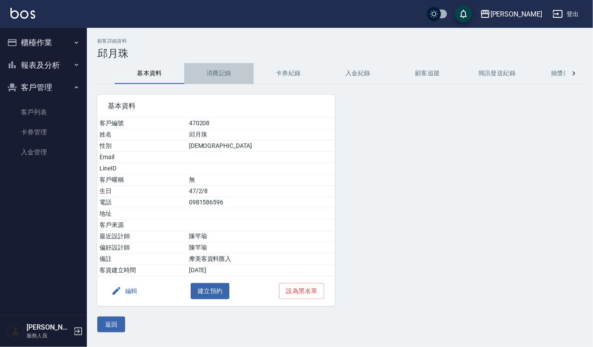
click at [203, 66] on button "消費記錄" at bounding box center [219, 73] width 70 height 21
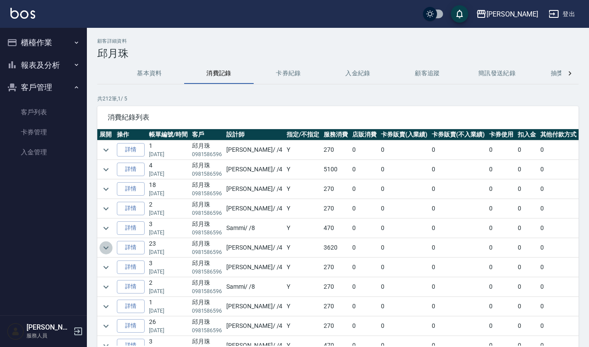
click at [104, 251] on icon "expand row" at bounding box center [106, 247] width 10 height 10
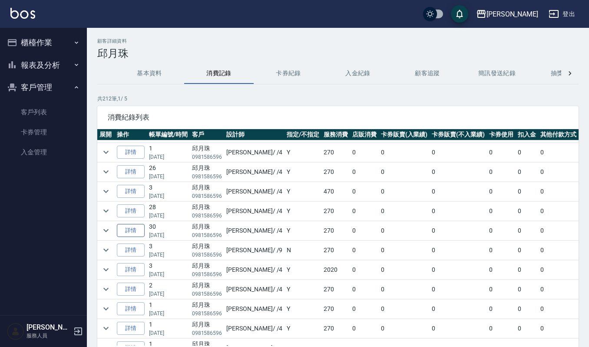
scroll to position [289, 0]
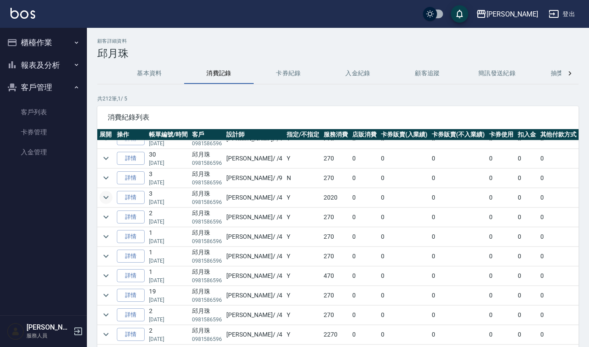
click at [111, 200] on td at bounding box center [105, 197] width 17 height 19
click at [107, 199] on icon "expand row" at bounding box center [105, 197] width 5 height 3
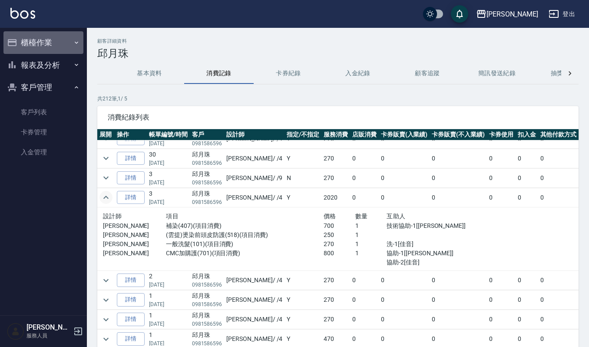
click at [35, 44] on button "櫃檯作業" at bounding box center [43, 42] width 80 height 23
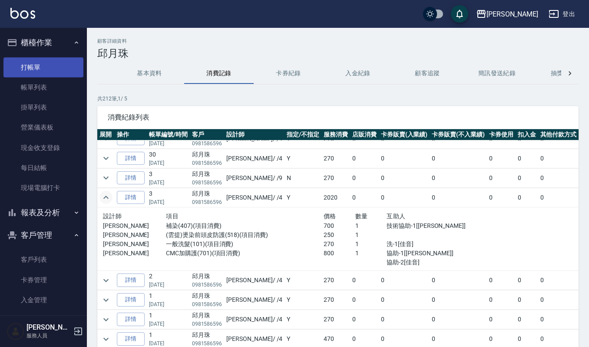
click at [37, 68] on link "打帳單" at bounding box center [43, 67] width 80 height 20
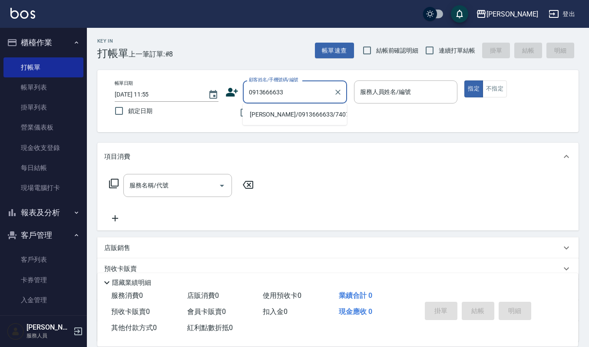
click at [264, 112] on li "[PERSON_NAME]/0913666633/740705" at bounding box center [295, 114] width 104 height 14
type input "[PERSON_NAME]/0913666633/740705"
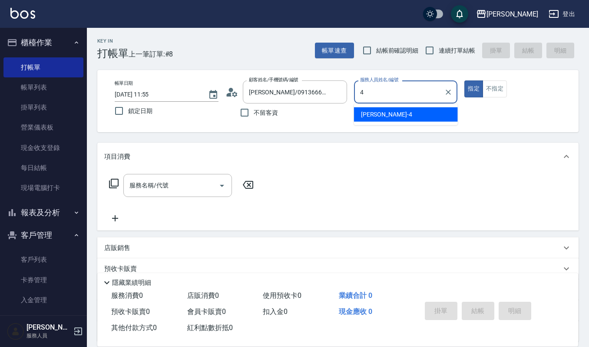
type input "[PERSON_NAME]-4"
type button "true"
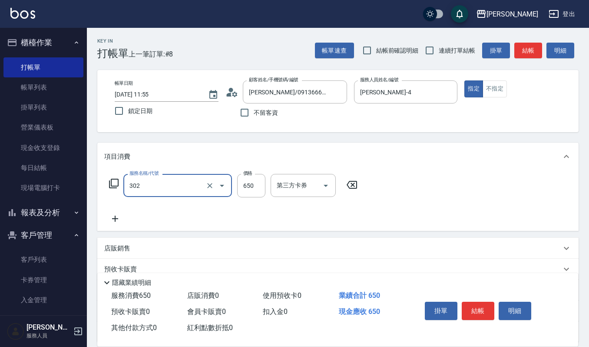
type input "經典剪髮-Gill(302)"
type input "520"
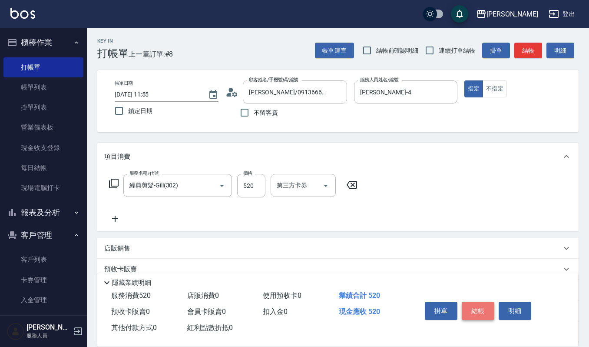
click at [470, 308] on button "結帳" at bounding box center [478, 311] width 33 height 18
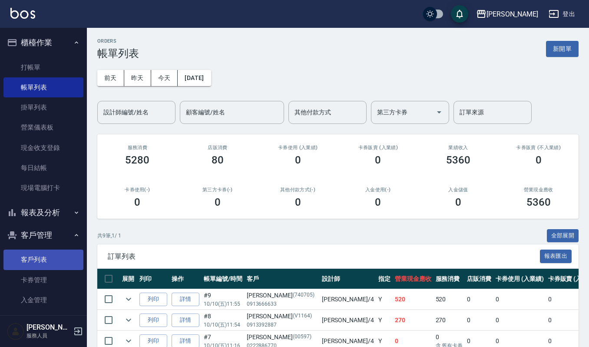
click at [29, 252] on link "客戶列表" at bounding box center [43, 259] width 80 height 20
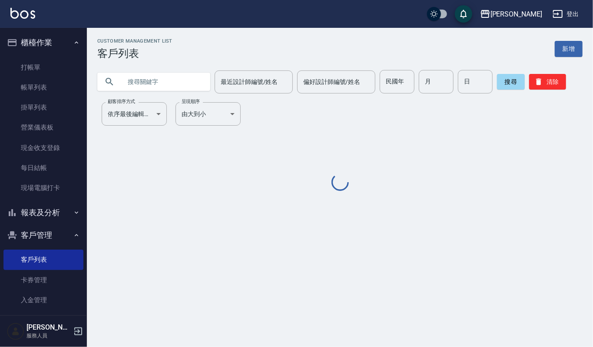
click at [137, 72] on input "text" at bounding box center [163, 81] width 82 height 23
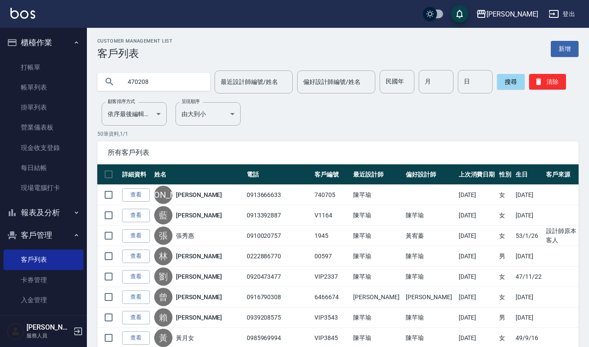
type input "470208"
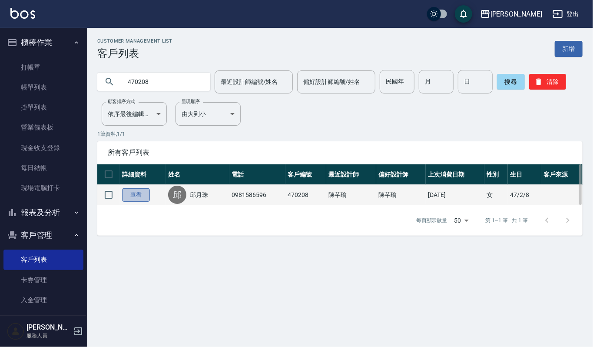
click at [127, 195] on link "查看" at bounding box center [136, 194] width 28 height 13
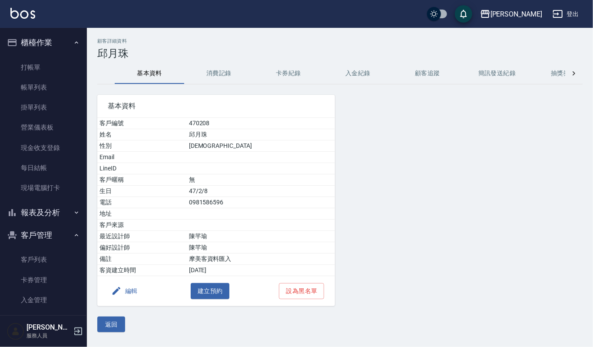
drag, startPoint x: 235, startPoint y: 74, endPoint x: 202, endPoint y: 61, distance: 35.3
click at [235, 74] on button "消費記錄" at bounding box center [219, 73] width 70 height 21
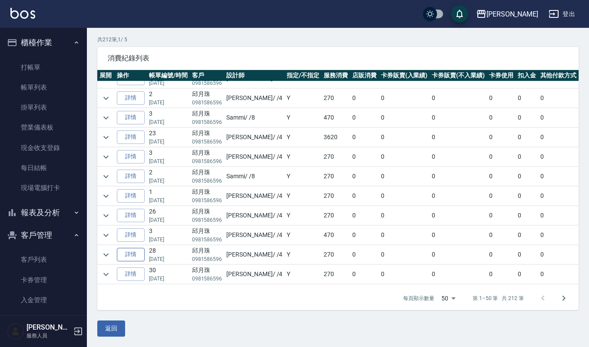
scroll to position [116, 0]
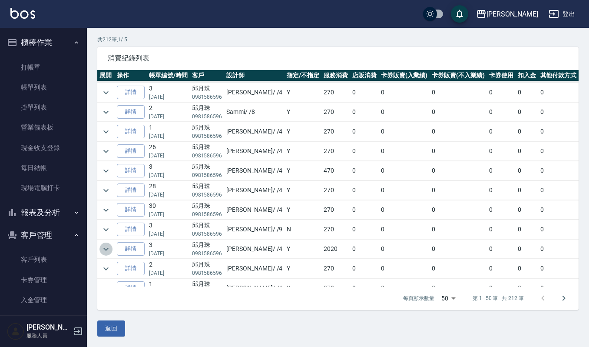
click at [106, 251] on icon "expand row" at bounding box center [106, 249] width 10 height 10
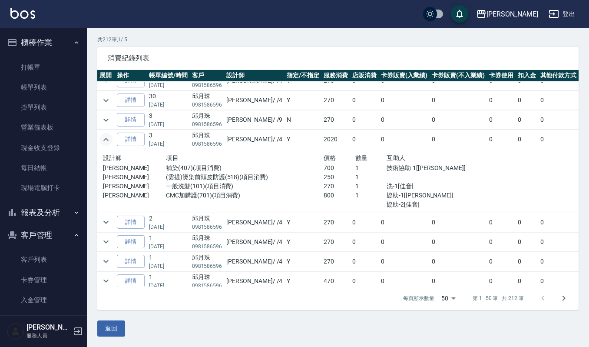
scroll to position [232, 0]
